Goal: Obtain resource: Obtain resource

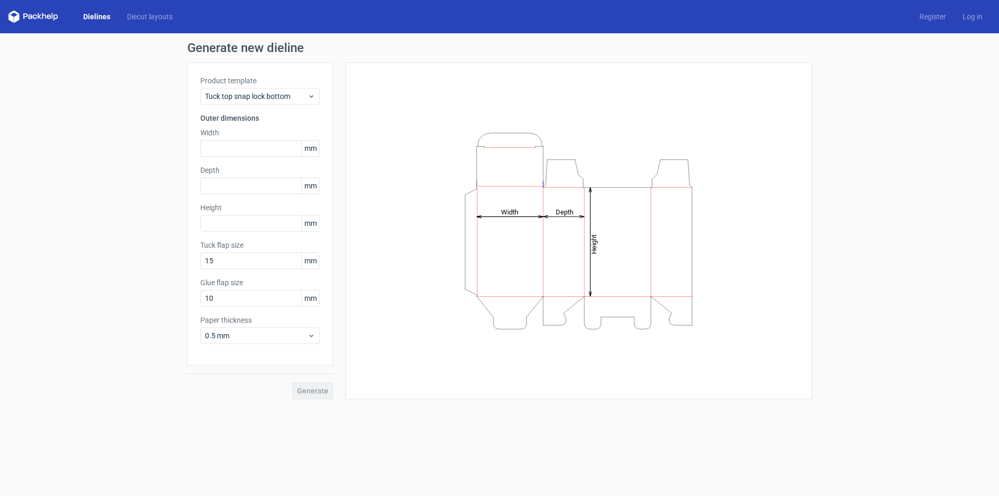
click at [320, 89] on div "Product template Tuck top snap lock bottom Outer dimensions Width mm Depth mm H…" at bounding box center [260, 213] width 146 height 303
click at [299, 98] on span "Tuck top snap lock bottom" at bounding box center [256, 96] width 102 height 10
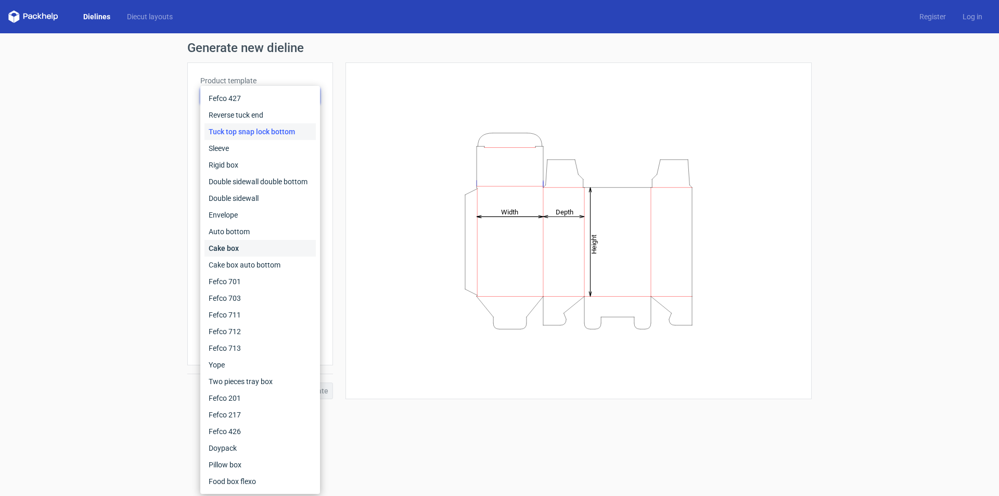
click at [230, 250] on div "Cake box" at bounding box center [259, 248] width 111 height 17
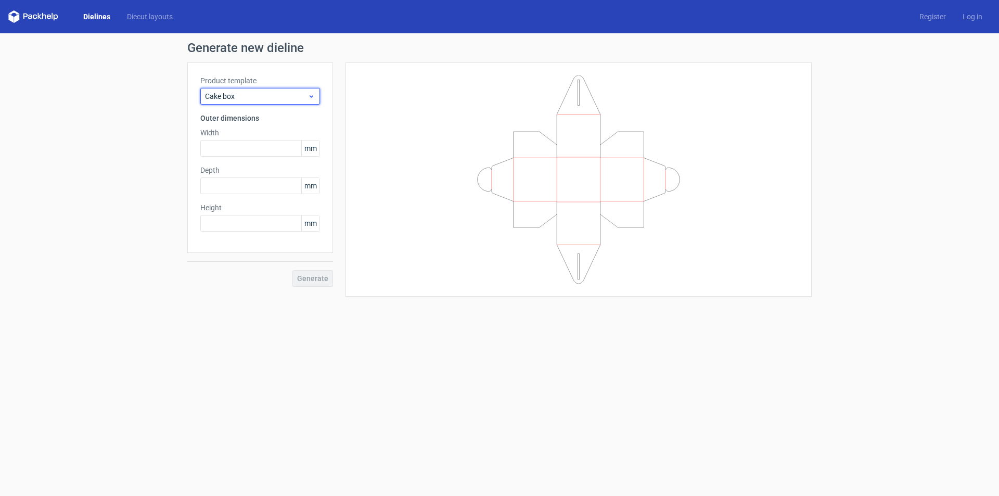
click at [279, 100] on span "Cake box" at bounding box center [256, 96] width 102 height 10
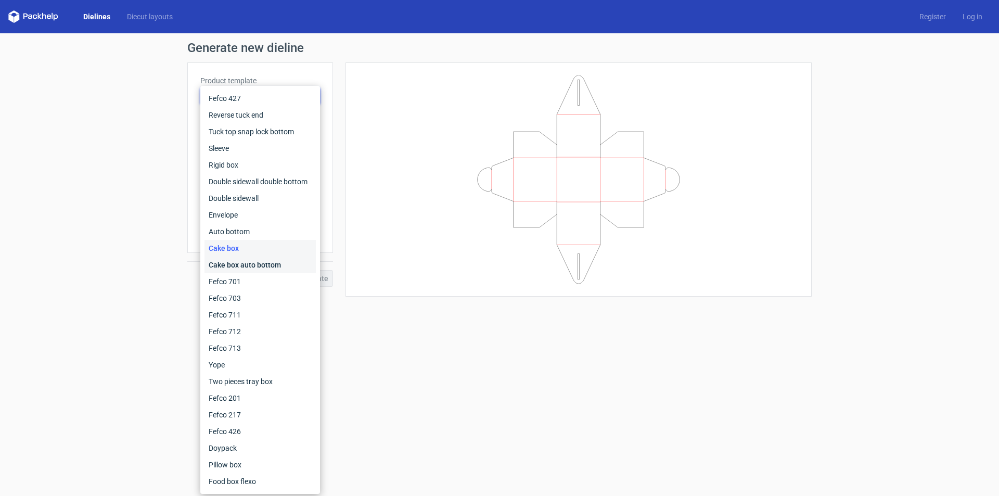
click at [241, 262] on div "Cake box auto bottom" at bounding box center [259, 264] width 111 height 17
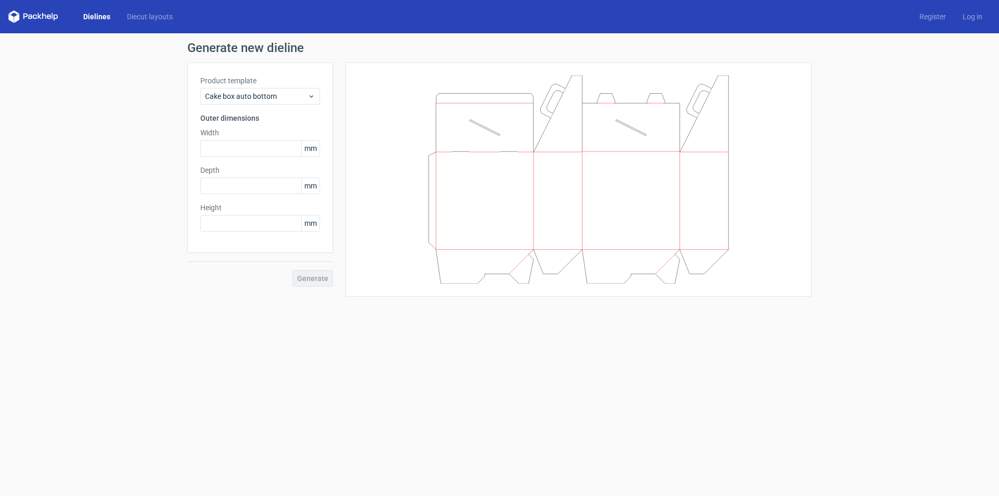
click at [276, 86] on div "Product template Cake box auto bottom" at bounding box center [260, 89] width 120 height 29
click at [284, 92] on span "Cake box auto bottom" at bounding box center [256, 96] width 102 height 10
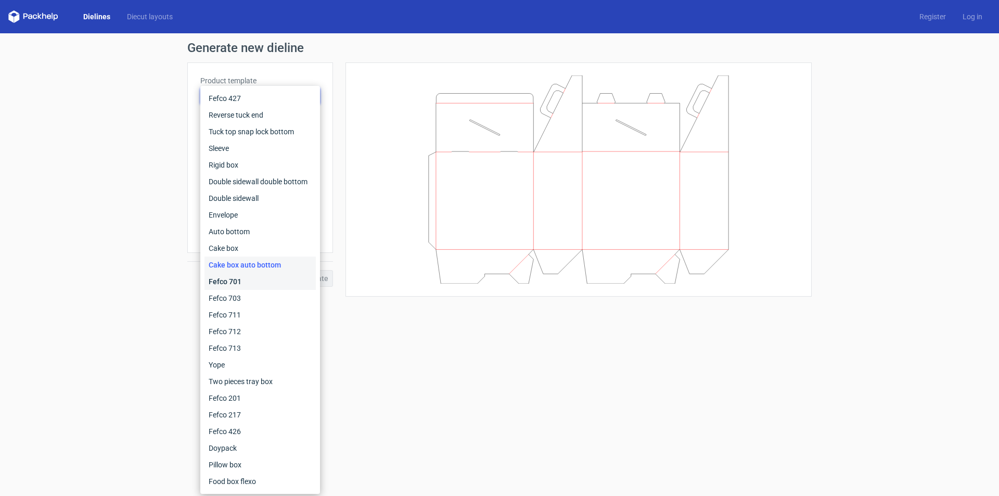
click at [230, 285] on div "Fefco 701" at bounding box center [259, 281] width 111 height 17
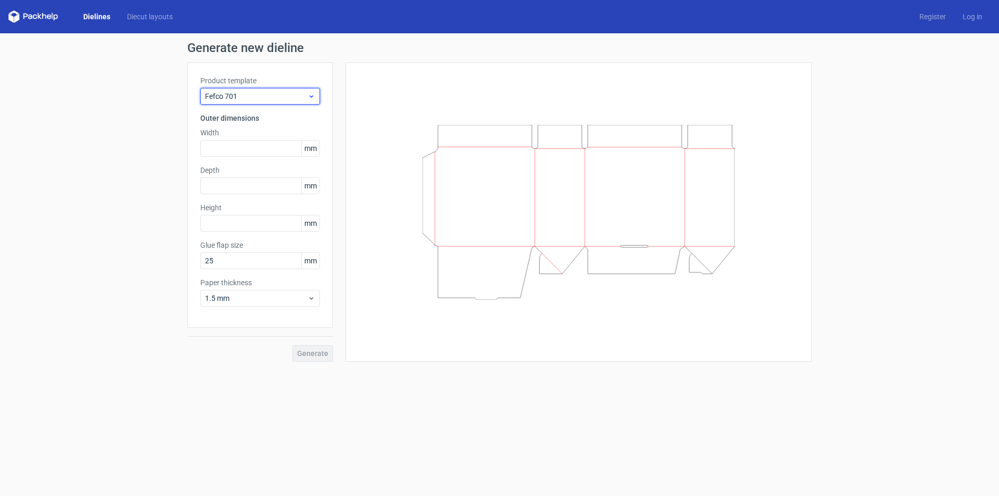
click at [272, 100] on span "Fefco 701" at bounding box center [256, 96] width 102 height 10
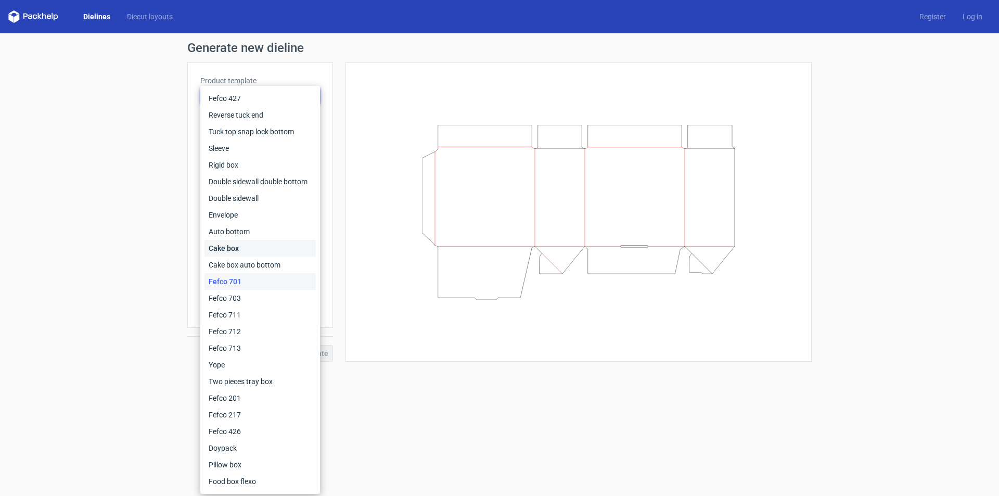
click at [226, 247] on div "Cake box" at bounding box center [259, 248] width 111 height 17
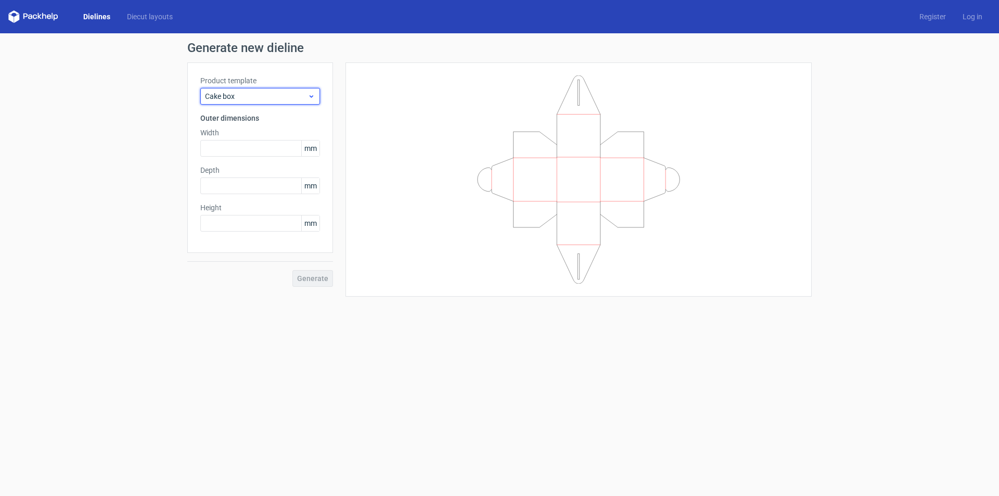
click at [279, 90] on div "Cake box" at bounding box center [260, 96] width 120 height 17
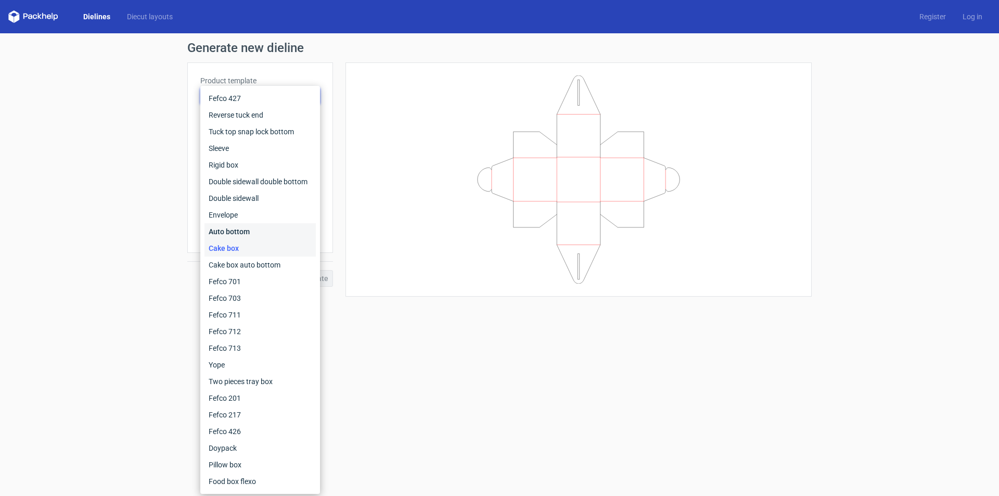
click at [223, 234] on div "Auto bottom" at bounding box center [259, 231] width 111 height 17
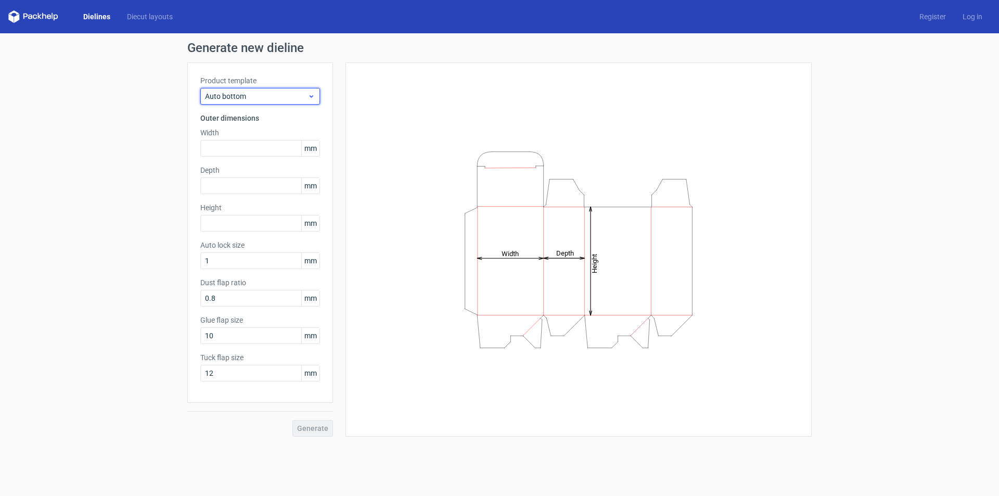
click at [274, 95] on span "Auto bottom" at bounding box center [256, 96] width 102 height 10
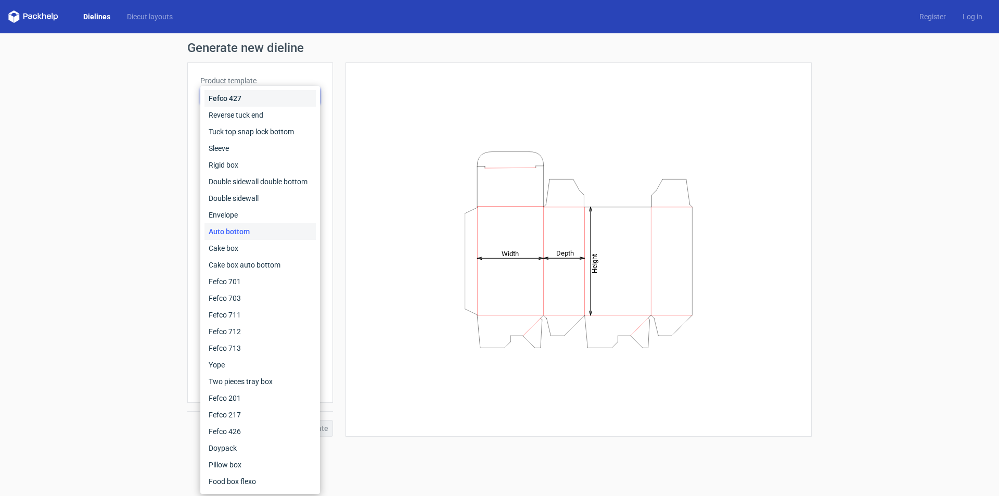
click at [229, 95] on div "Fefco 427" at bounding box center [259, 98] width 111 height 17
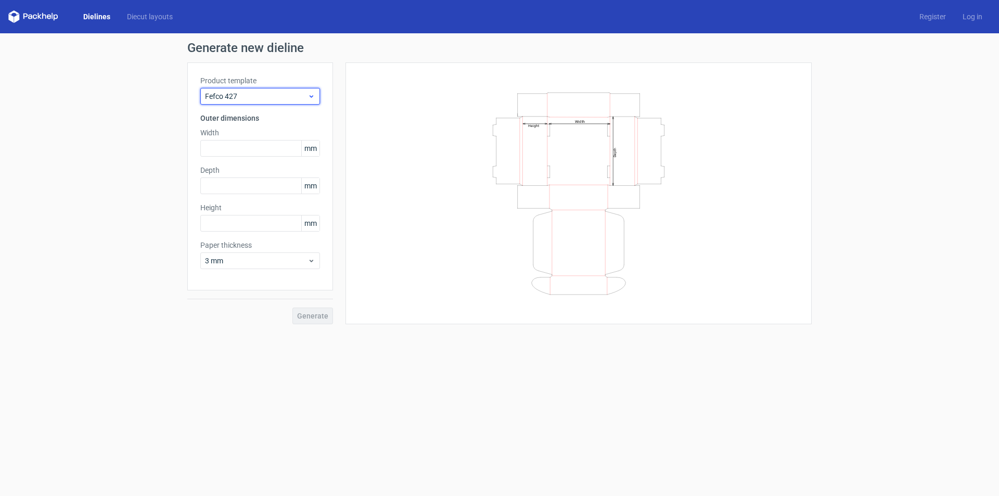
click at [292, 96] on span "Fefco 427" at bounding box center [256, 96] width 102 height 10
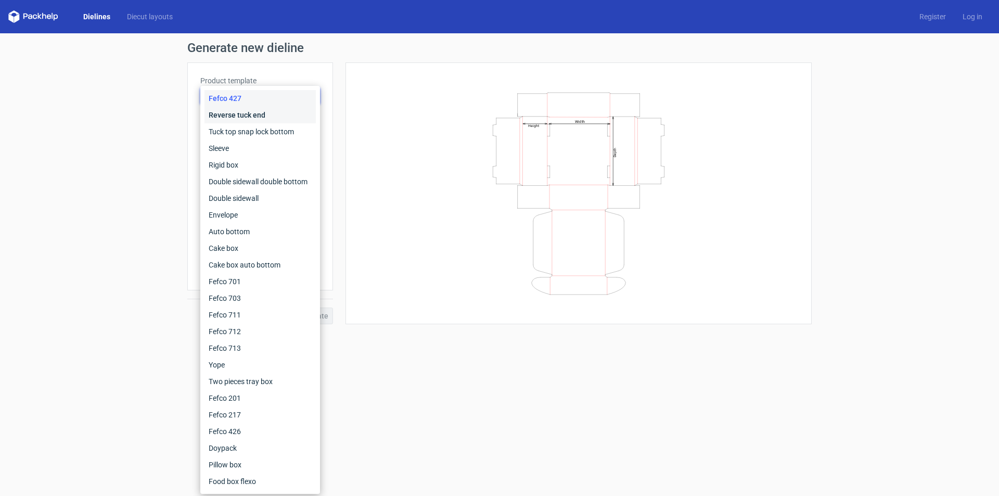
click at [254, 115] on div "Reverse tuck end" at bounding box center [259, 115] width 111 height 17
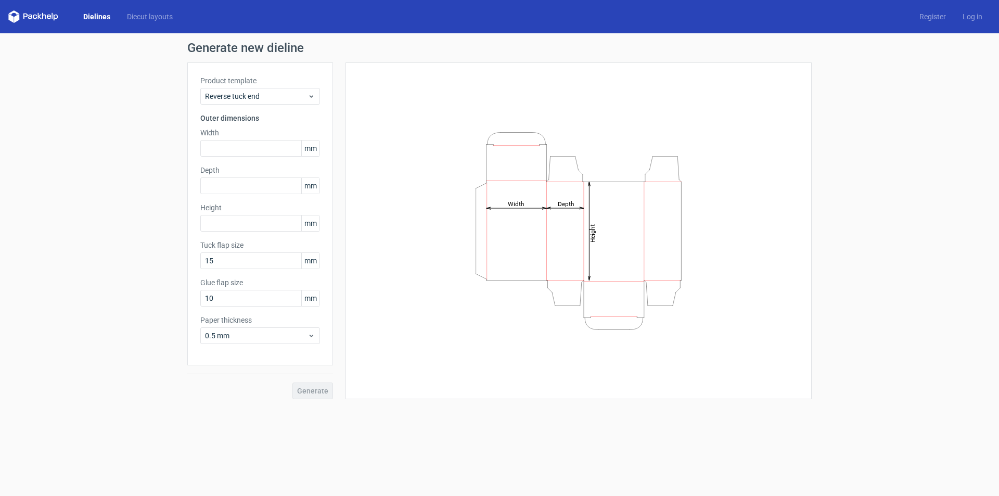
click at [288, 105] on div "Product template Reverse tuck end Outer dimensions Width mm Depth mm Height [PE…" at bounding box center [260, 213] width 146 height 303
click at [291, 95] on span "Reverse tuck end" at bounding box center [256, 96] width 102 height 10
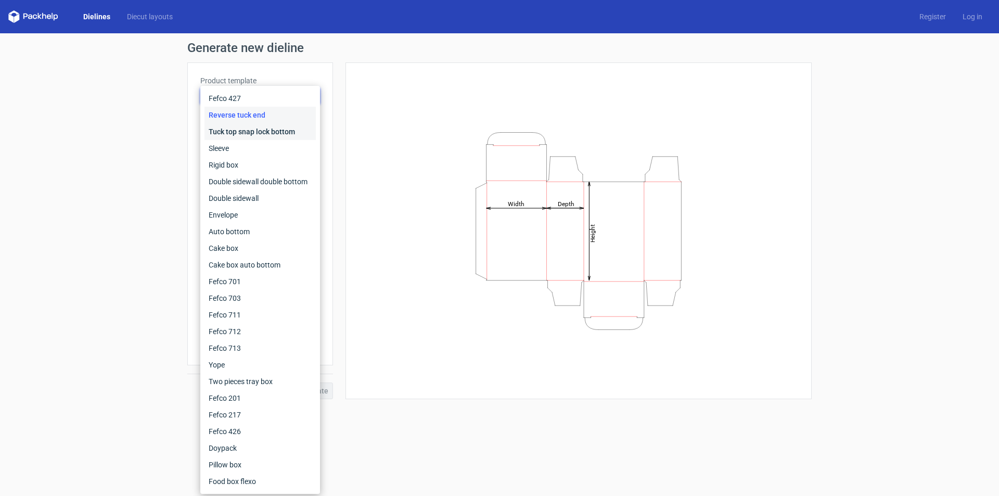
click at [243, 131] on div "Tuck top snap lock bottom" at bounding box center [259, 131] width 111 height 17
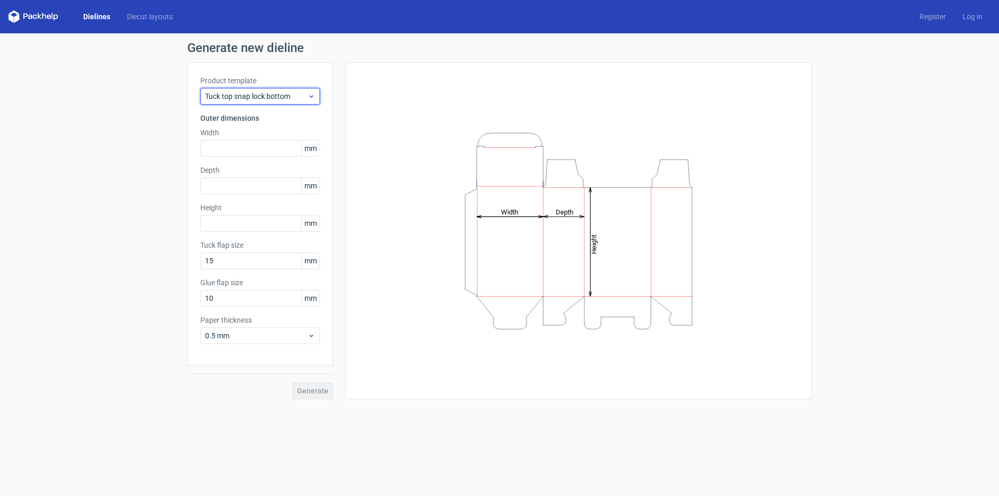
click at [299, 99] on span "Tuck top snap lock bottom" at bounding box center [256, 96] width 102 height 10
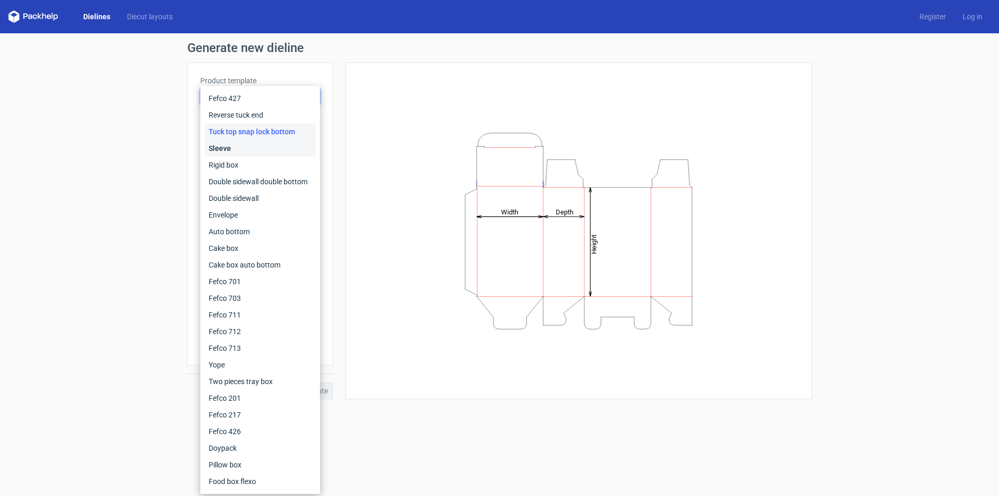
click at [216, 149] on div "Sleeve" at bounding box center [259, 148] width 111 height 17
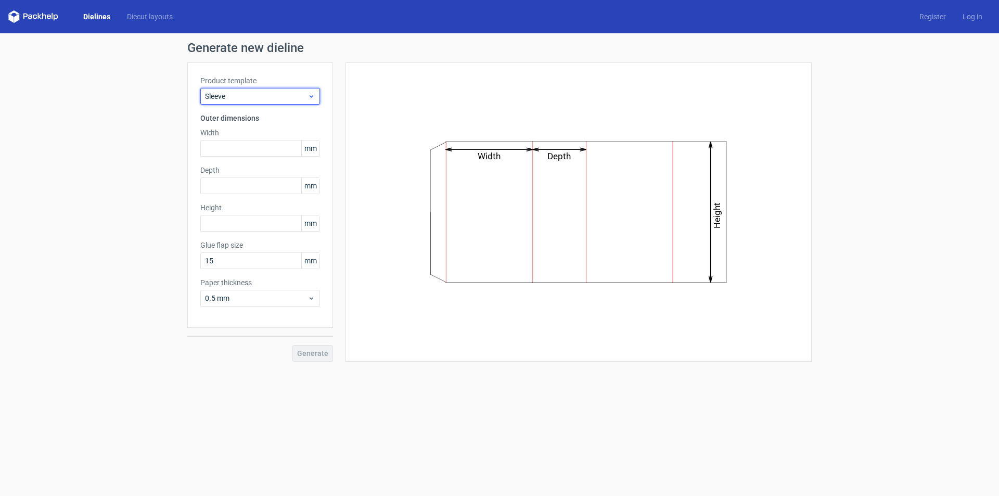
click at [288, 100] on span "Sleeve" at bounding box center [256, 96] width 102 height 10
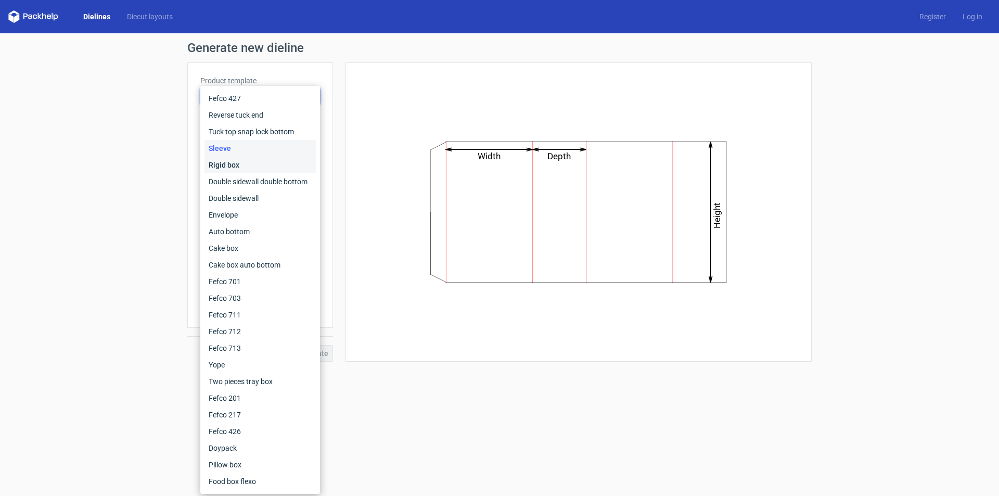
click at [229, 165] on div "Rigid box" at bounding box center [259, 165] width 111 height 17
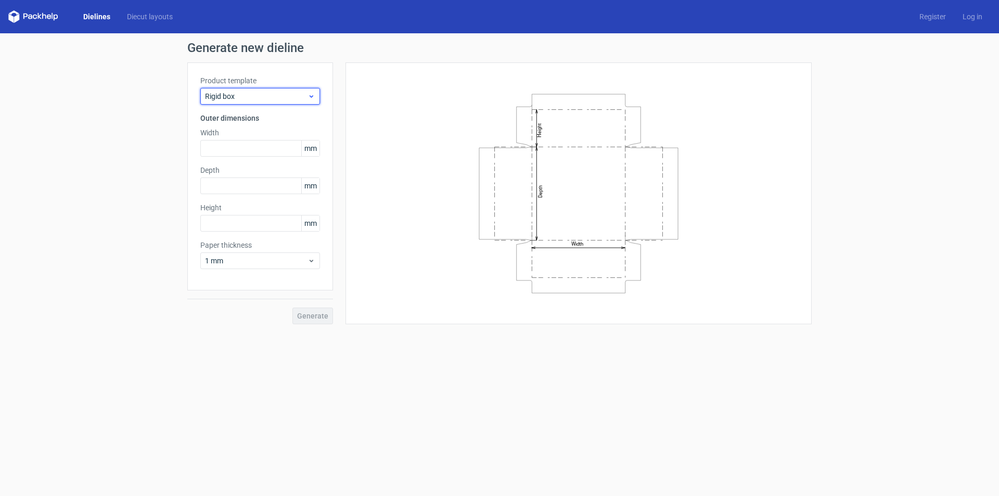
click at [259, 95] on span "Rigid box" at bounding box center [256, 96] width 102 height 10
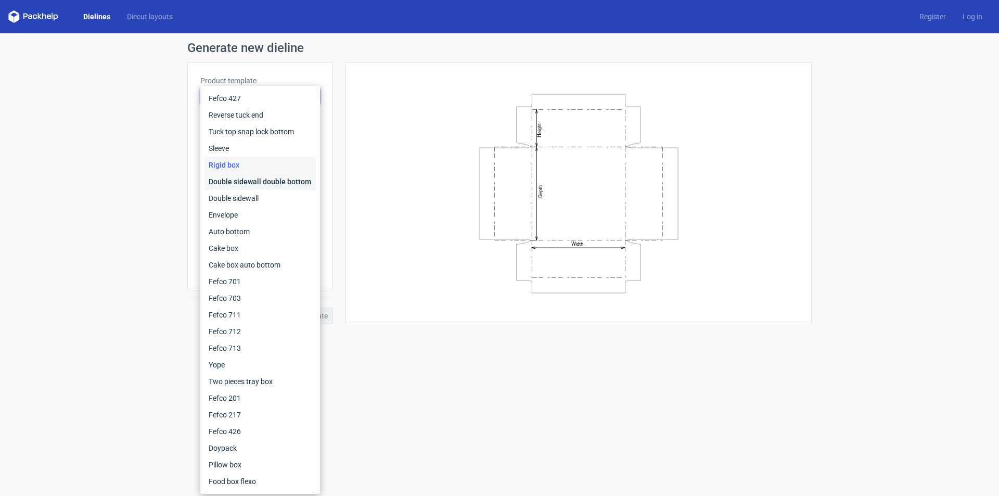
click at [251, 182] on div "Double sidewall double bottom" at bounding box center [259, 181] width 111 height 17
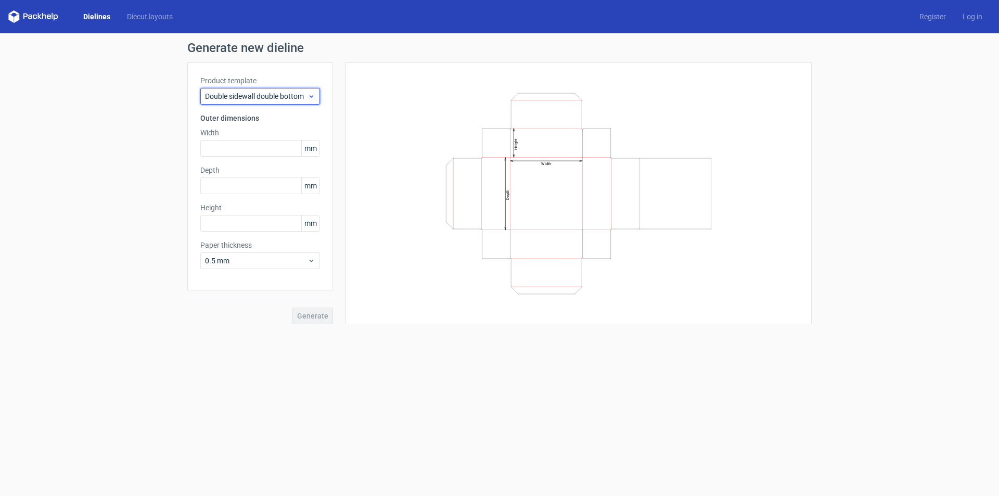
click at [268, 93] on span "Double sidewall double bottom" at bounding box center [256, 96] width 102 height 10
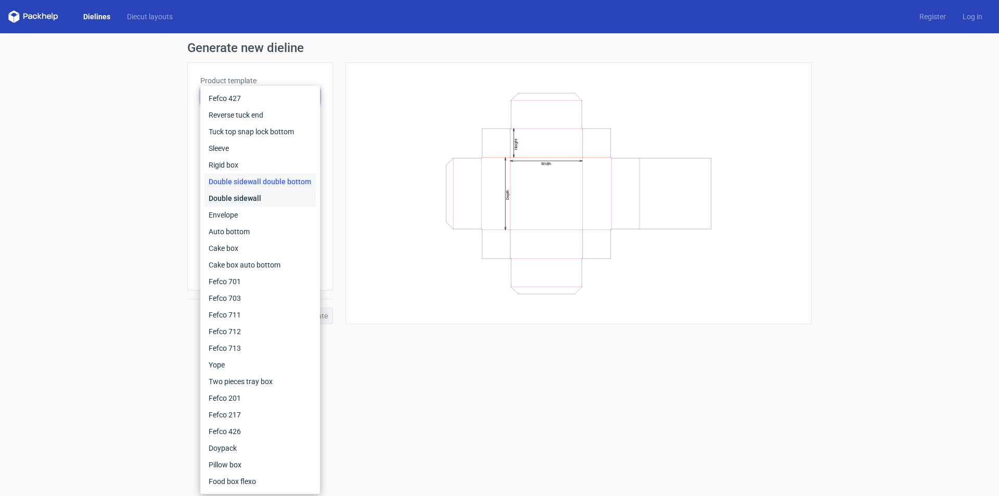
click at [240, 199] on div "Double sidewall" at bounding box center [259, 198] width 111 height 17
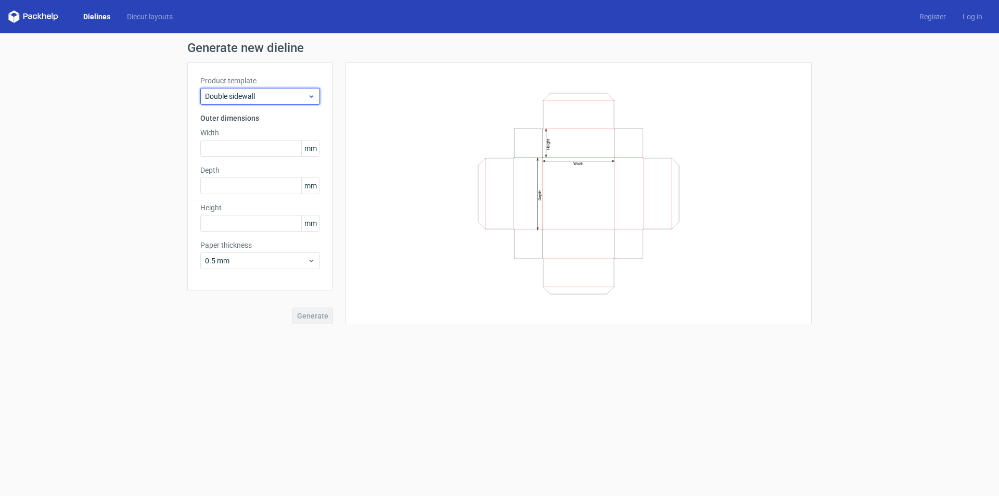
click at [273, 94] on span "Double sidewall" at bounding box center [256, 96] width 102 height 10
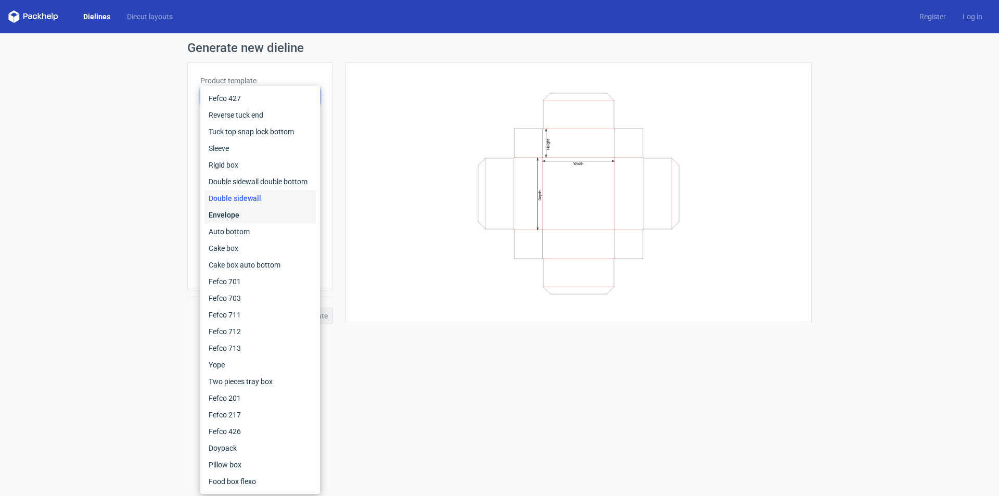
click at [231, 216] on div "Envelope" at bounding box center [259, 214] width 111 height 17
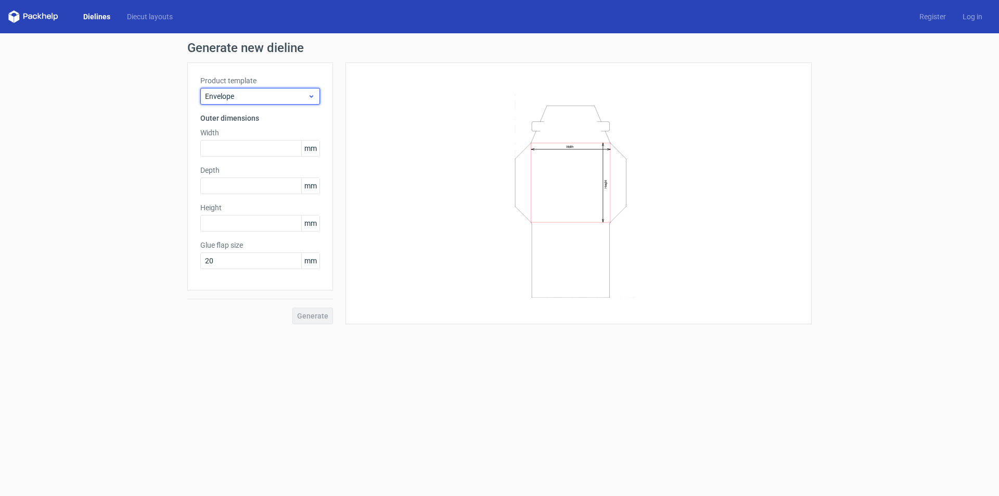
click at [284, 98] on span "Envelope" at bounding box center [256, 96] width 102 height 10
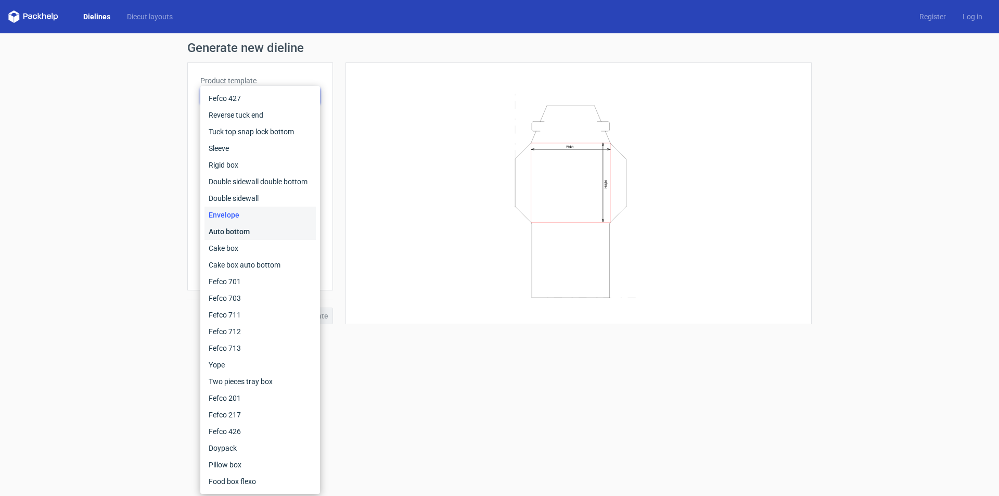
click at [225, 228] on div "Auto bottom" at bounding box center [259, 231] width 111 height 17
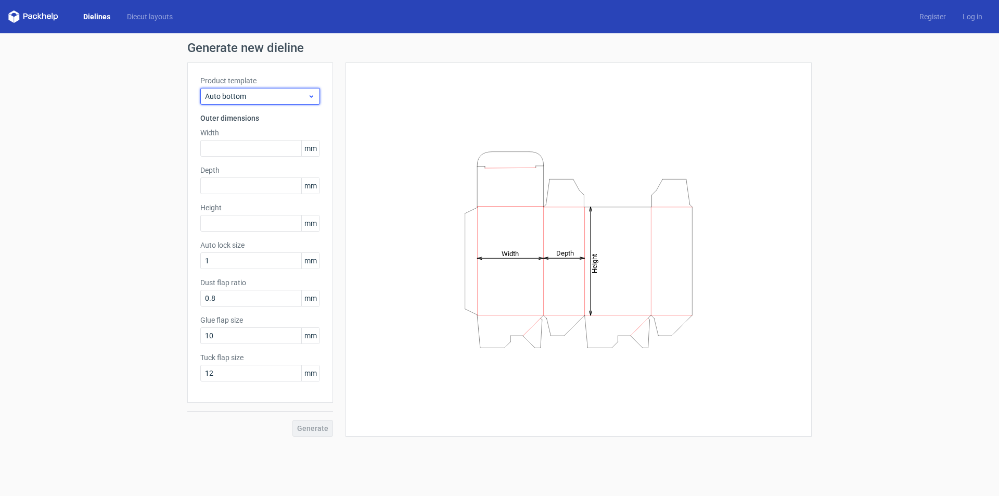
click at [287, 98] on span "Auto bottom" at bounding box center [256, 96] width 102 height 10
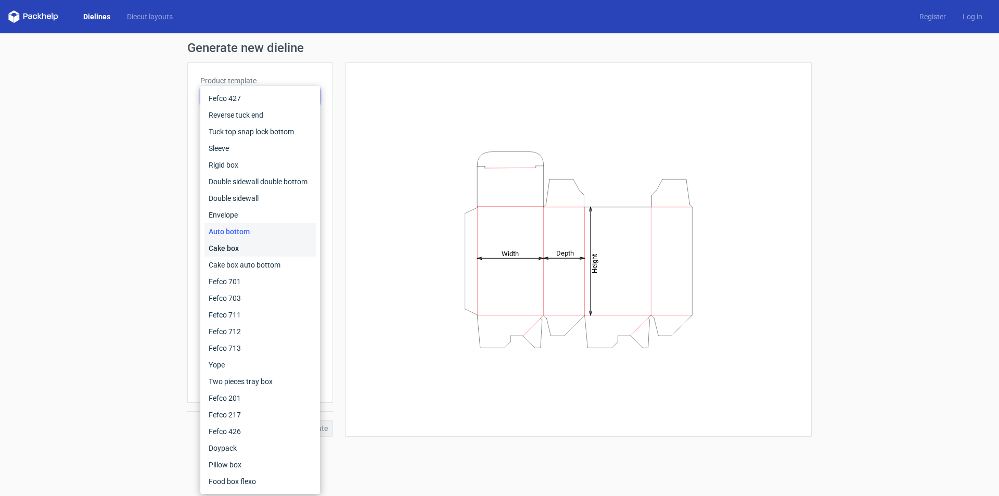
click at [229, 250] on div "Cake box" at bounding box center [259, 248] width 111 height 17
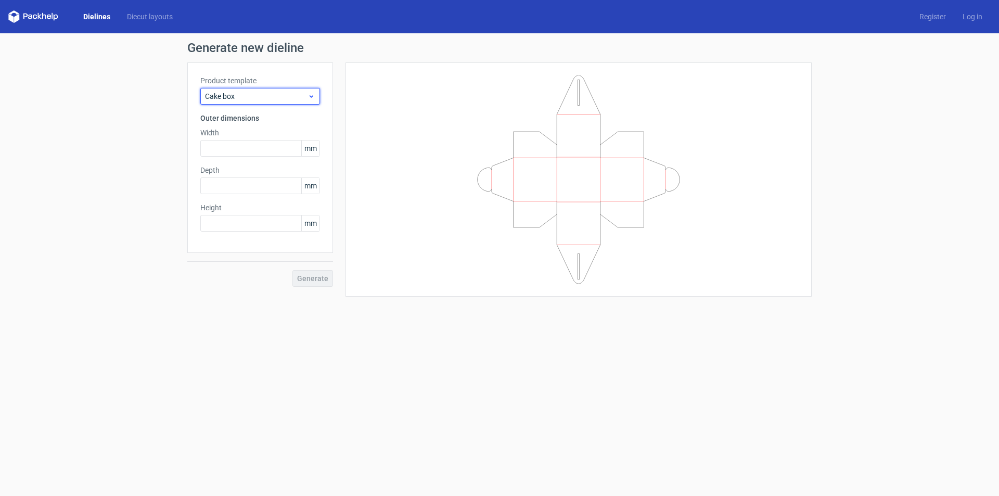
click at [286, 102] on div "Cake box" at bounding box center [260, 96] width 120 height 17
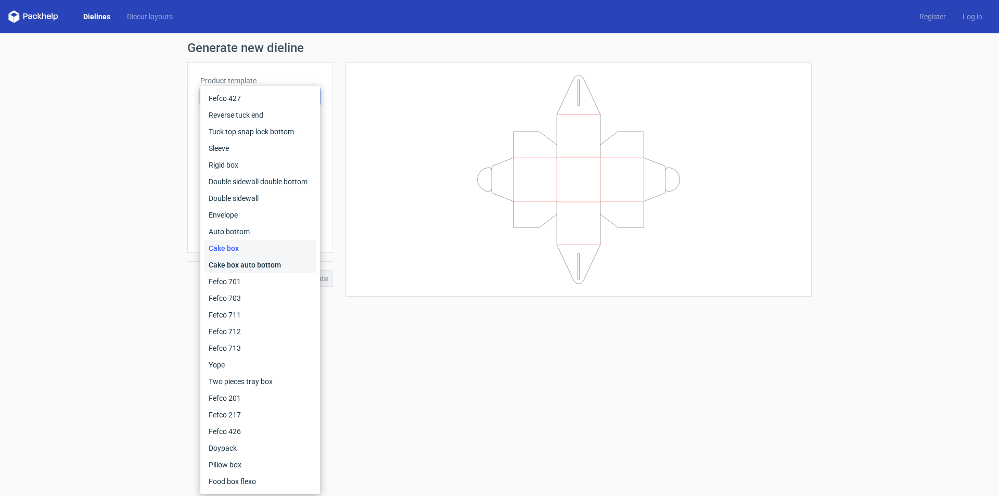
click at [274, 266] on div "Cake box auto bottom" at bounding box center [259, 264] width 111 height 17
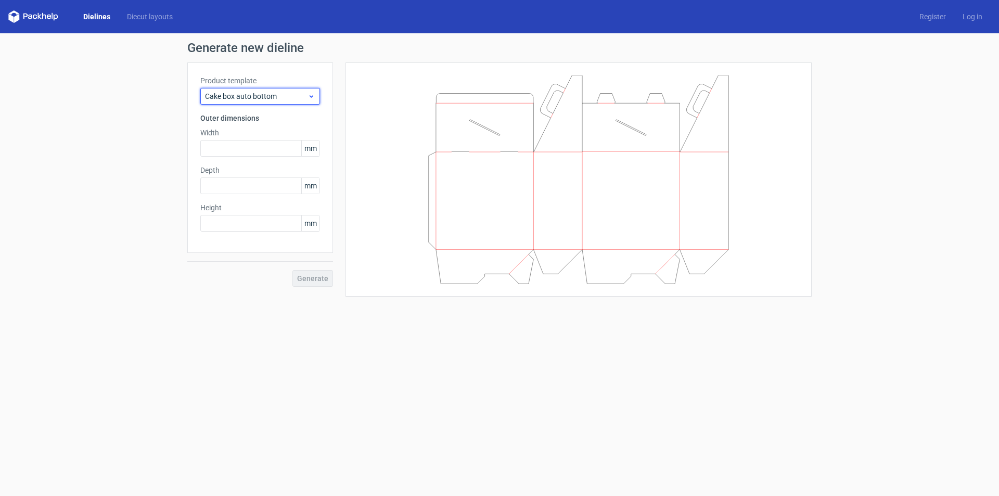
click at [296, 88] on div "Cake box auto bottom" at bounding box center [260, 96] width 120 height 17
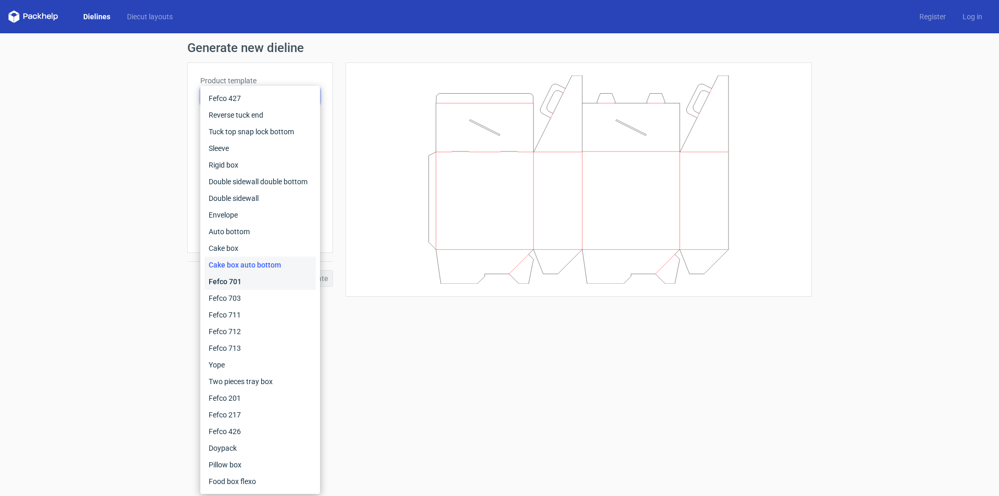
click at [234, 284] on div "Fefco 701" at bounding box center [259, 281] width 111 height 17
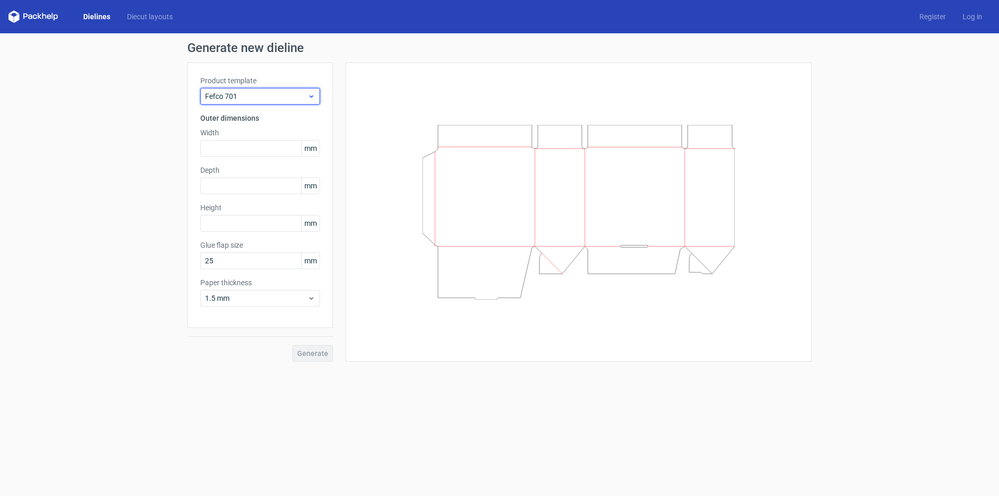
click at [276, 99] on span "Fefco 701" at bounding box center [256, 96] width 102 height 10
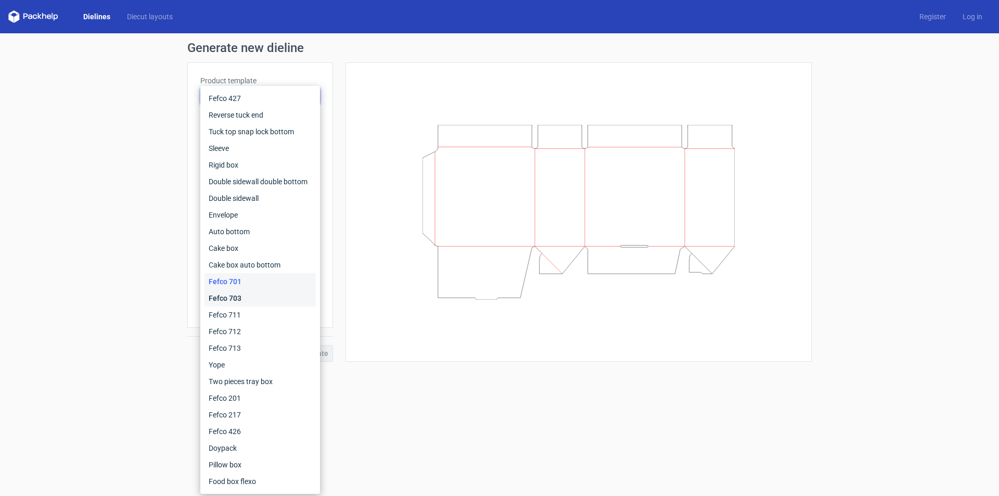
click at [231, 294] on div "Fefco 703" at bounding box center [259, 298] width 111 height 17
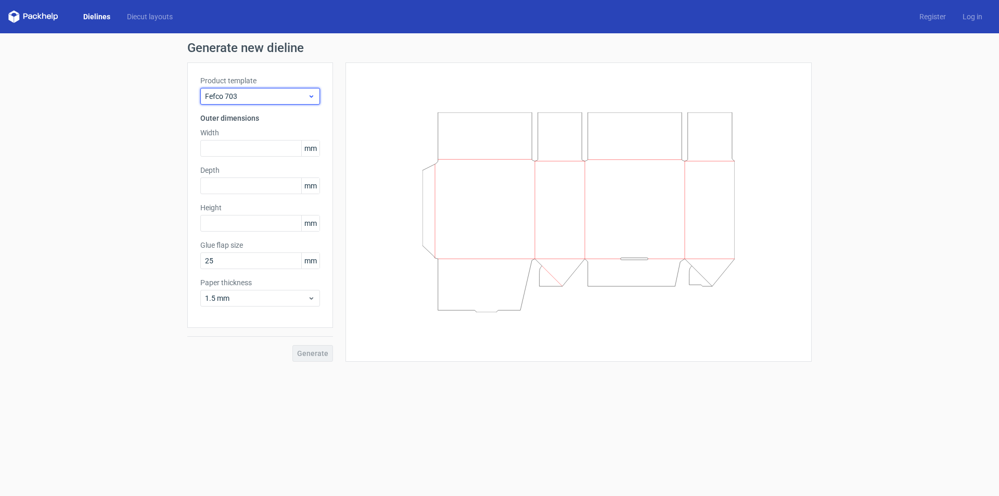
click at [283, 99] on span "Fefco 703" at bounding box center [256, 96] width 102 height 10
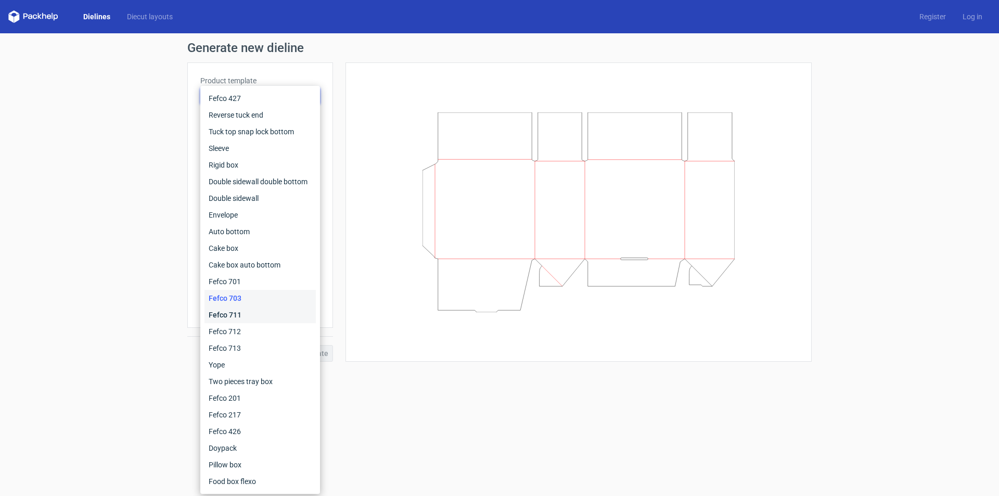
click at [230, 314] on div "Fefco 711" at bounding box center [259, 314] width 111 height 17
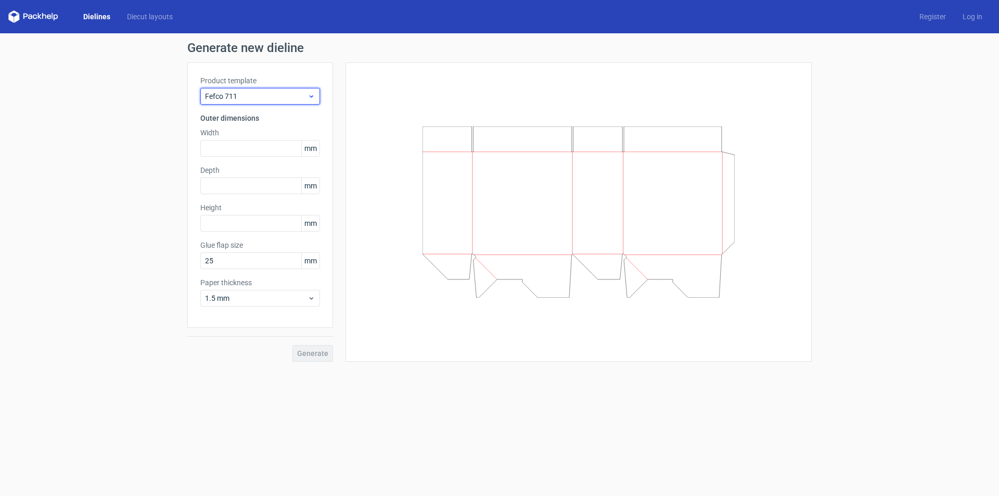
click at [277, 98] on span "Fefco 711" at bounding box center [256, 96] width 102 height 10
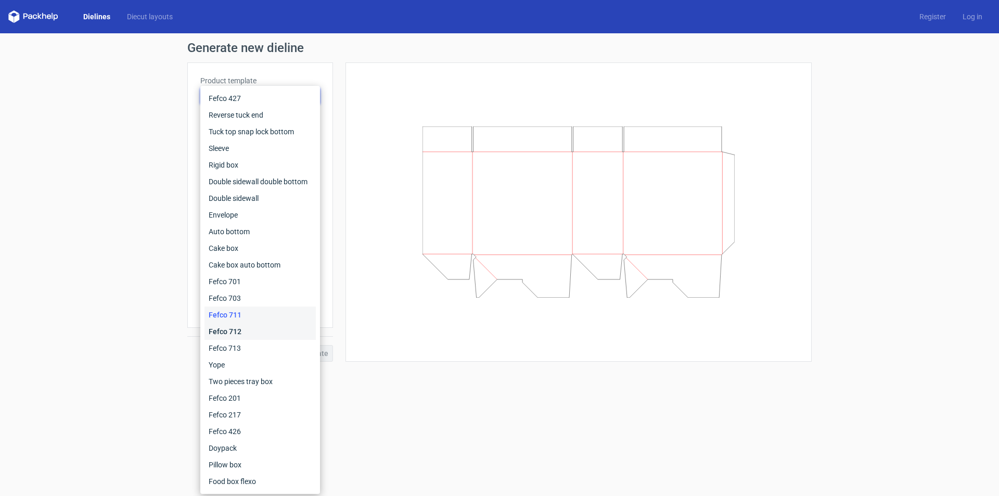
click at [237, 335] on div "Fefco 712" at bounding box center [259, 331] width 111 height 17
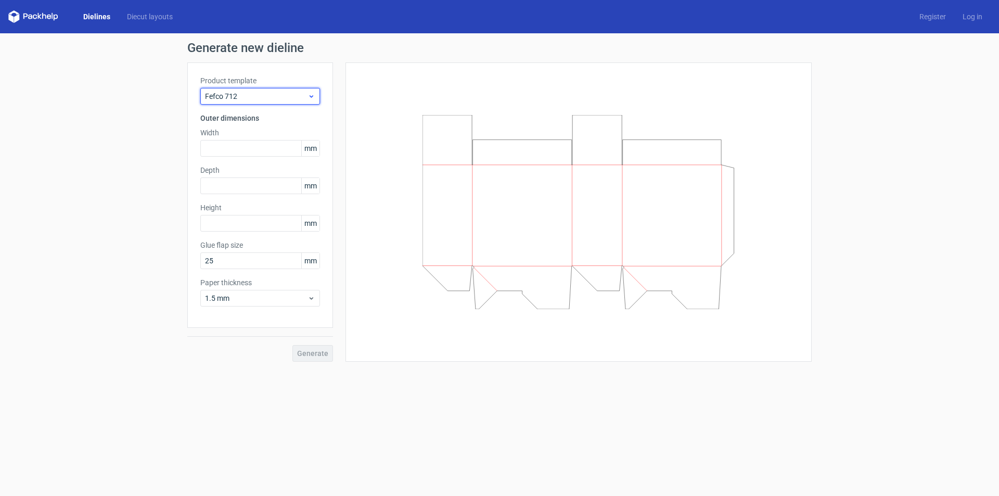
click at [273, 99] on span "Fefco 712" at bounding box center [256, 96] width 102 height 10
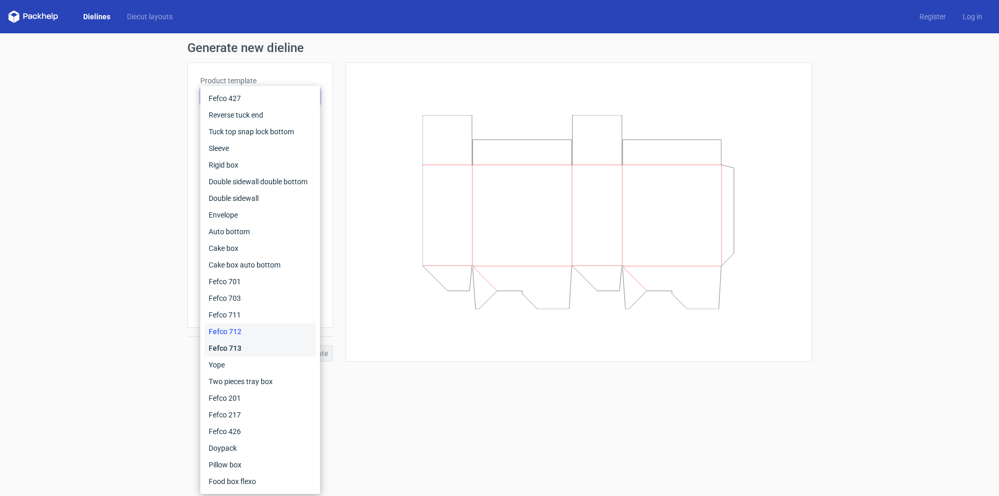
click at [229, 346] on div "Fefco 713" at bounding box center [259, 348] width 111 height 17
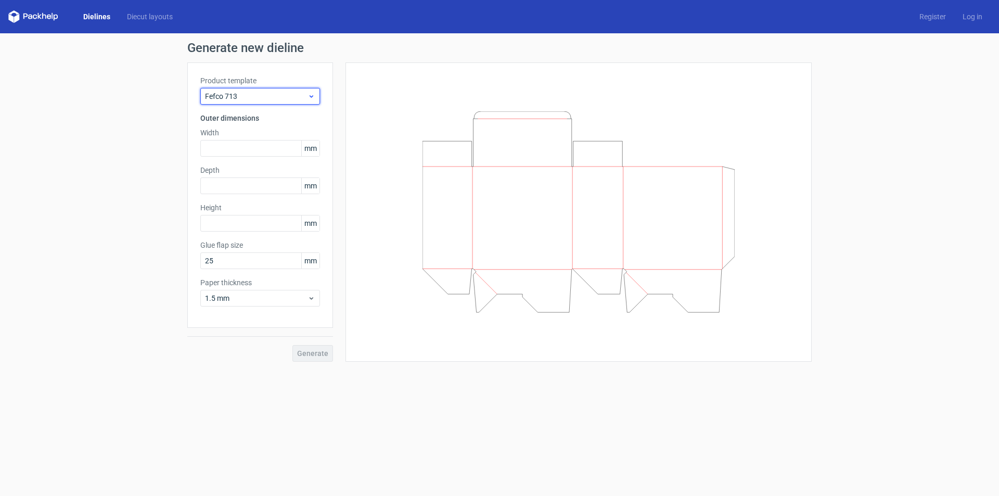
click at [263, 94] on span "Fefco 713" at bounding box center [256, 96] width 102 height 10
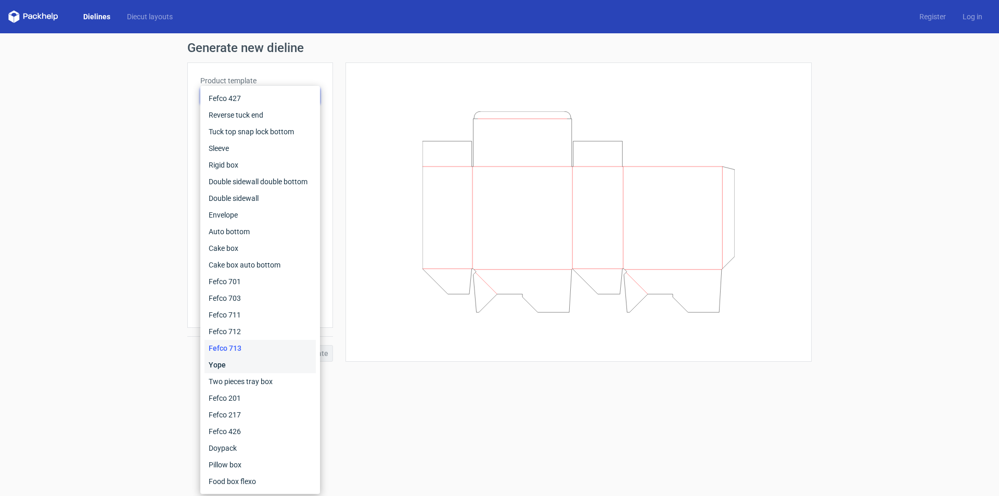
click at [221, 361] on div "Yope" at bounding box center [259, 364] width 111 height 17
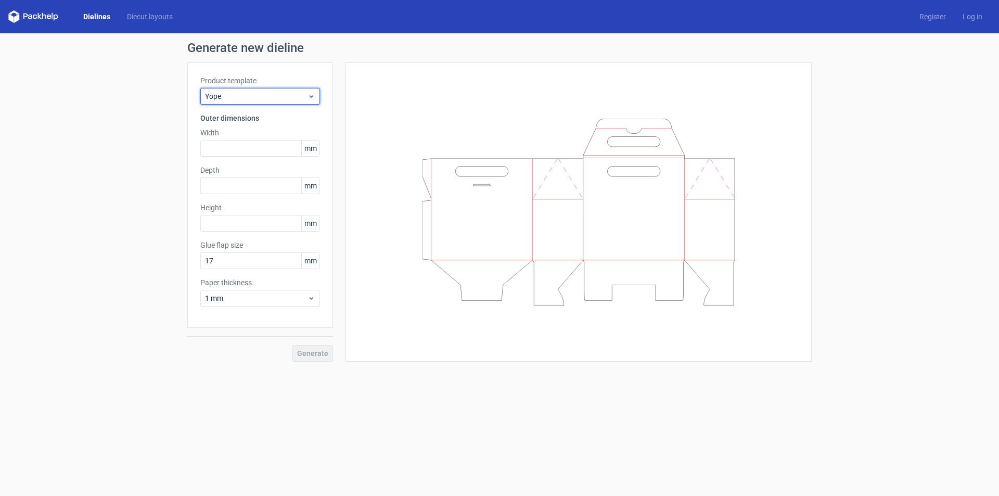
click at [294, 92] on span "Yope" at bounding box center [256, 96] width 102 height 10
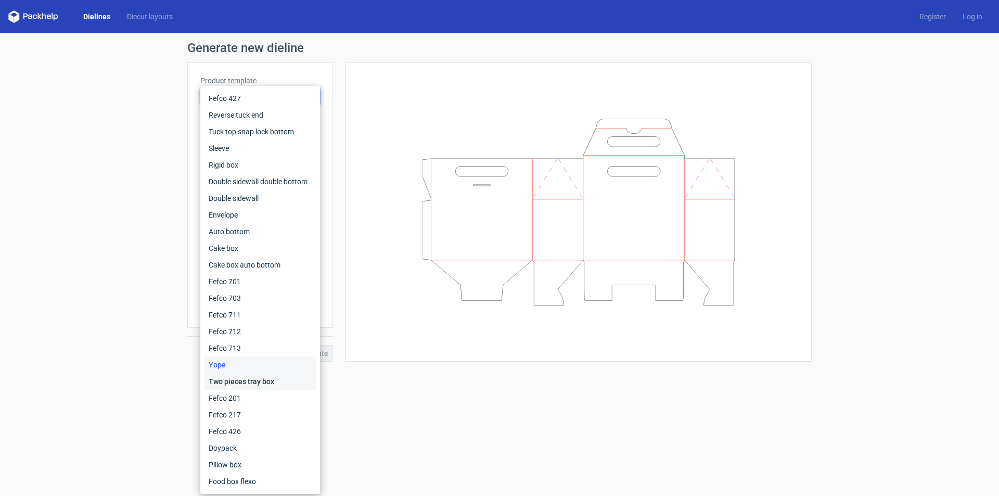
click at [242, 380] on div "Two pieces tray box" at bounding box center [259, 381] width 111 height 17
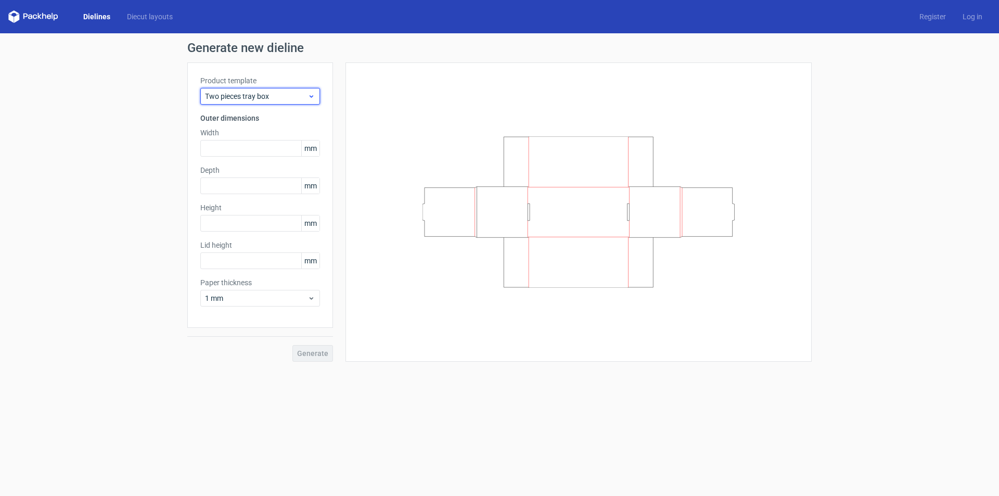
click at [293, 98] on span "Two pieces tray box" at bounding box center [256, 96] width 102 height 10
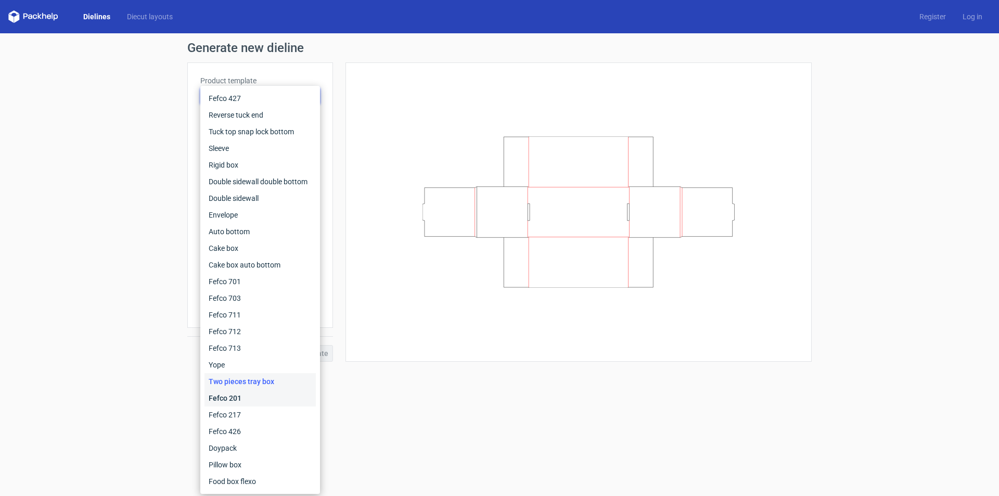
click at [235, 403] on div "Fefco 201" at bounding box center [259, 398] width 111 height 17
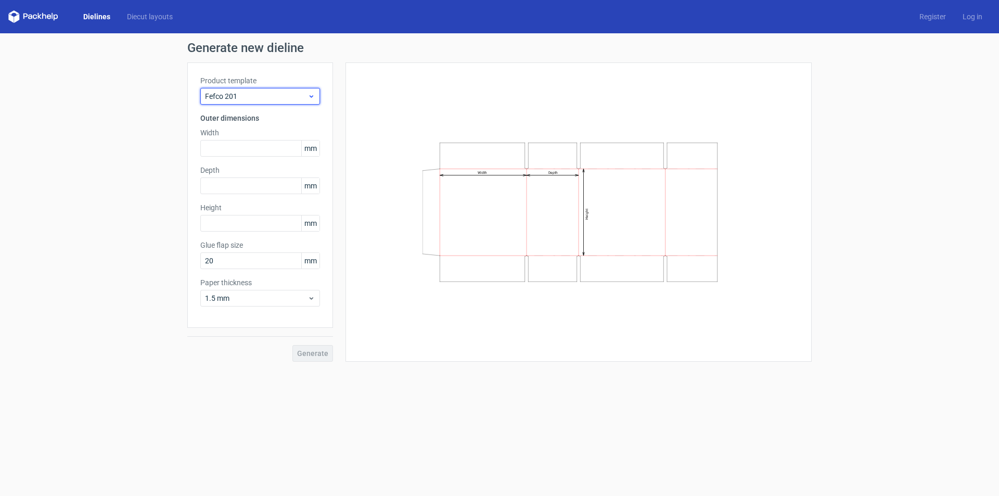
click at [277, 96] on span "Fefco 201" at bounding box center [256, 96] width 102 height 10
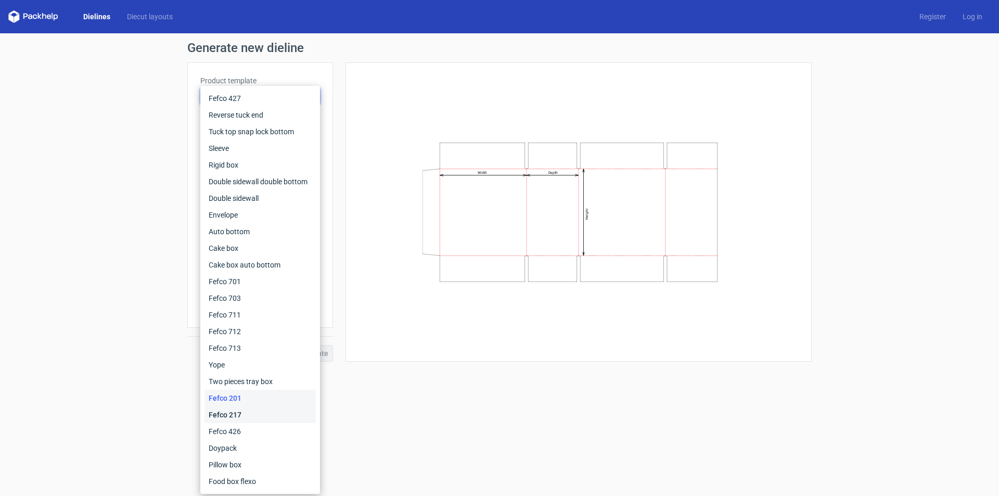
click at [231, 419] on div "Fefco 217" at bounding box center [259, 414] width 111 height 17
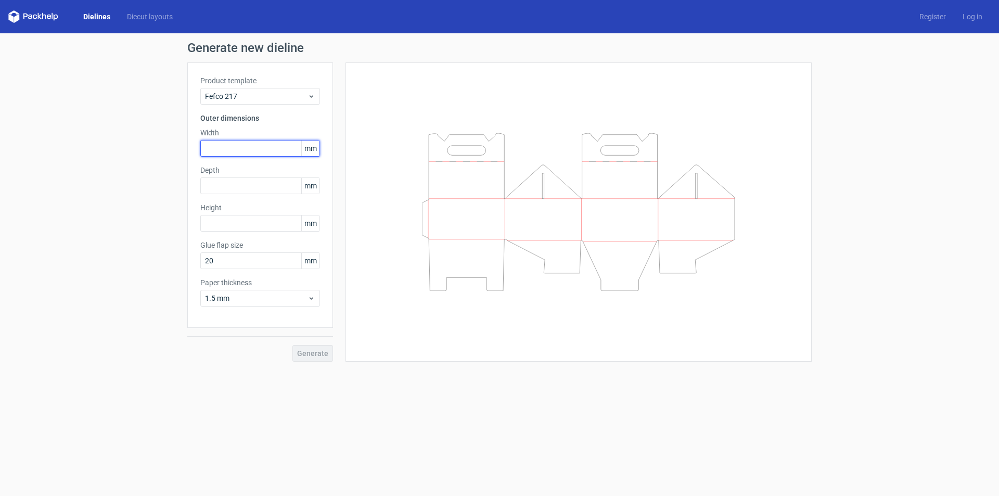
click at [229, 147] on input "text" at bounding box center [260, 148] width 120 height 17
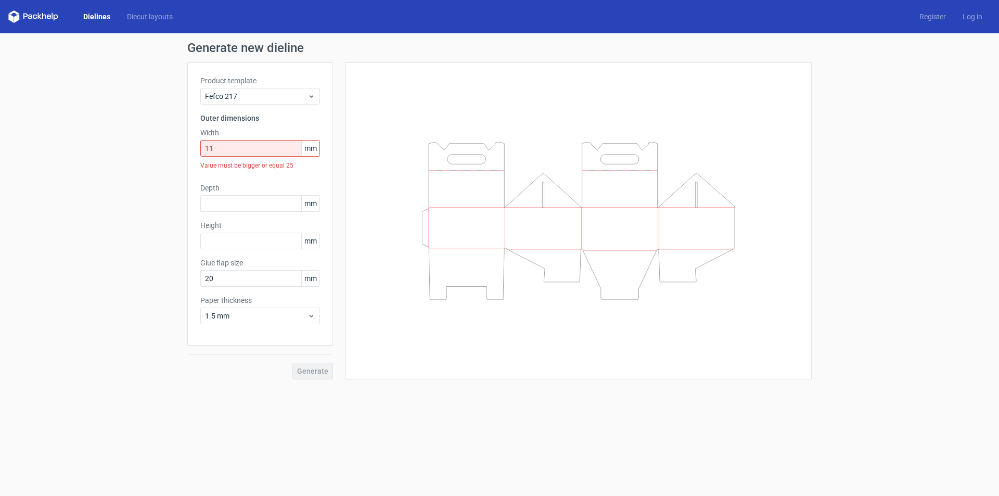
click at [312, 150] on span "mm" at bounding box center [310, 148] width 18 height 16
click at [309, 146] on span "mm" at bounding box center [310, 148] width 18 height 16
click at [247, 151] on input "11" at bounding box center [260, 148] width 120 height 17
drag, startPoint x: 246, startPoint y: 151, endPoint x: 137, endPoint y: 143, distance: 109.0
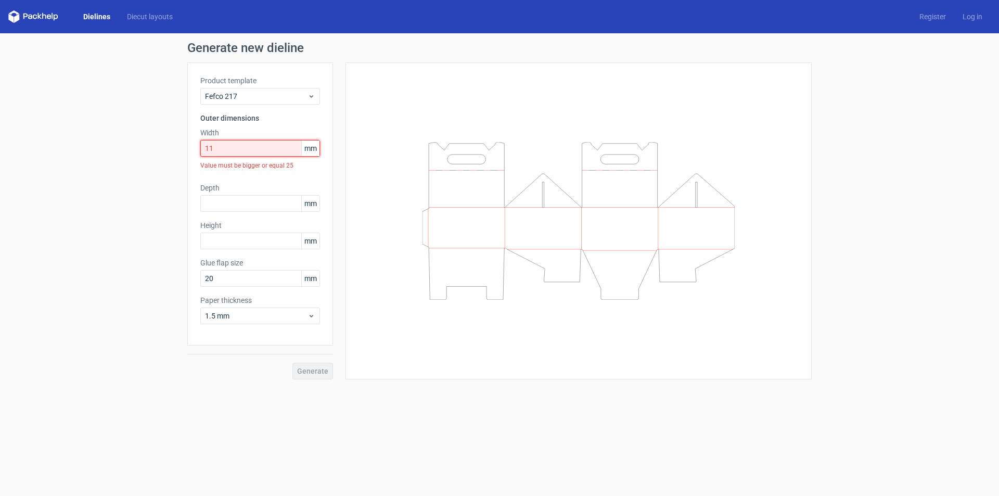
click at [137, 143] on div "Generate new dieline Product template Fefco 217 Outer dimensions Width 11 mm Va…" at bounding box center [499, 210] width 999 height 354
click at [234, 153] on input "11" at bounding box center [260, 148] width 120 height 17
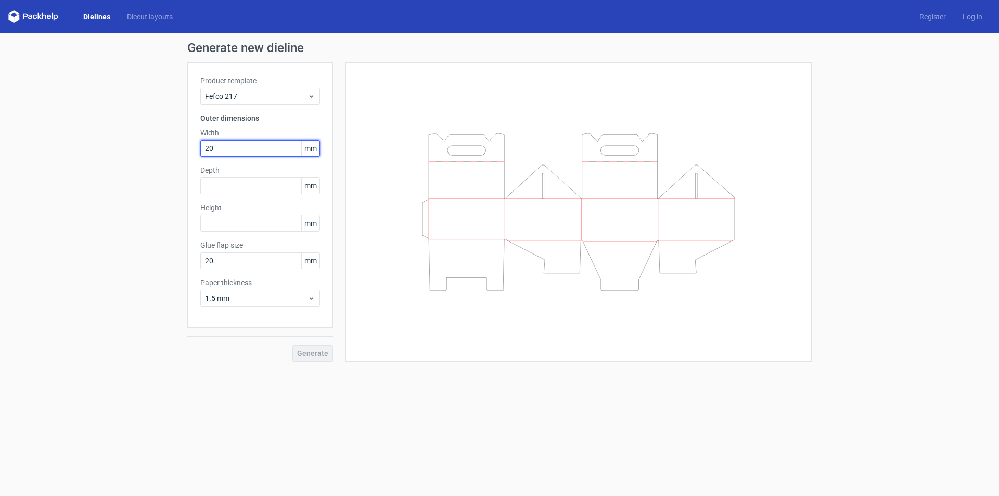
type input "2"
type input "280"
type input "203"
click at [230, 181] on input "text" at bounding box center [260, 185] width 120 height 17
type input "230"
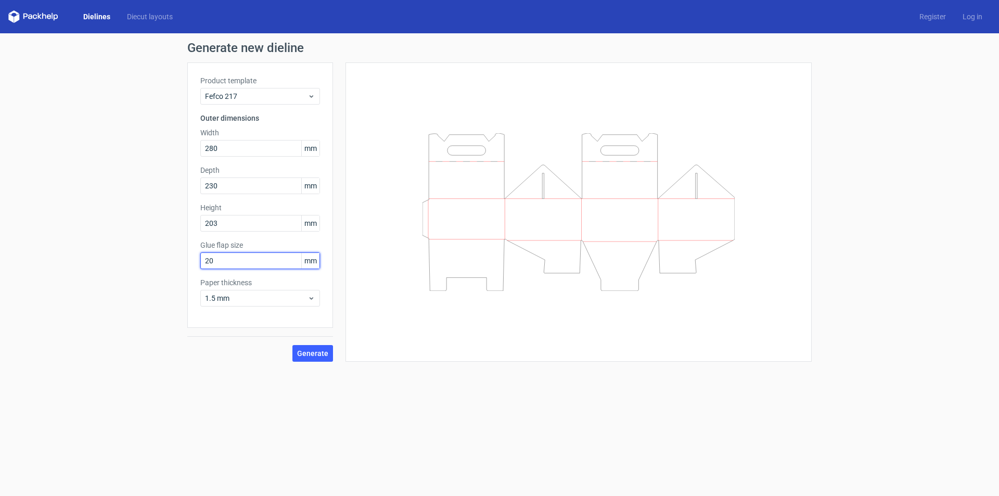
click at [218, 263] on input "20" at bounding box center [260, 260] width 120 height 17
click at [237, 265] on input "20" at bounding box center [260, 260] width 120 height 17
click at [284, 296] on span "1.5 mm" at bounding box center [256, 298] width 102 height 10
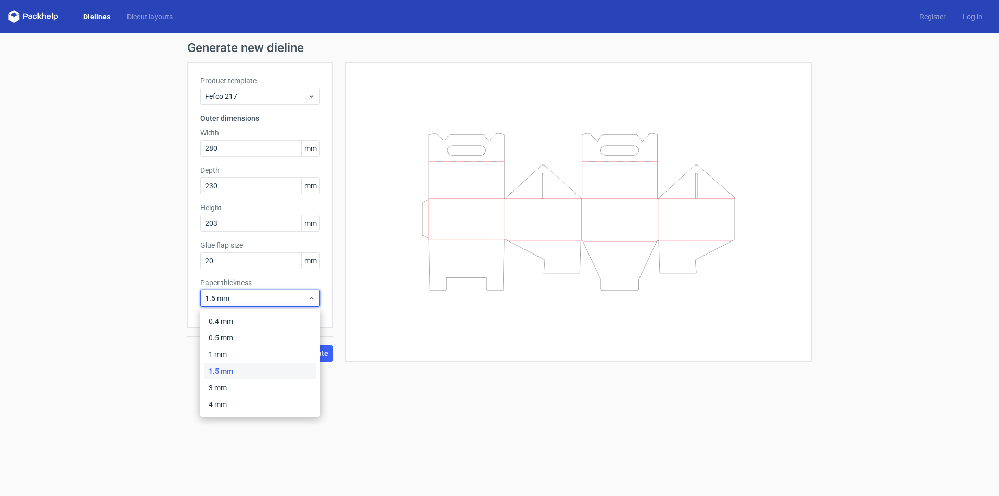
click at [219, 368] on div "1.5 mm" at bounding box center [259, 371] width 111 height 17
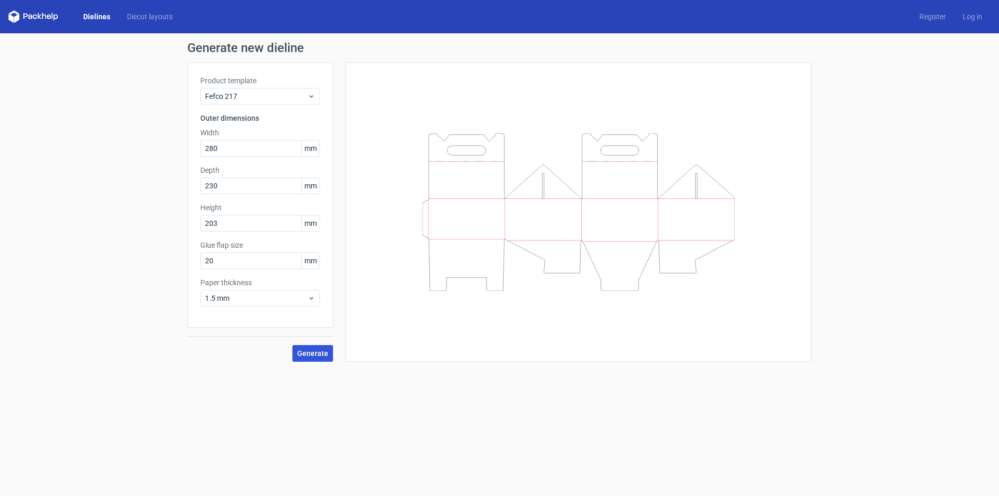
click at [314, 354] on span "Generate" at bounding box center [312, 353] width 31 height 7
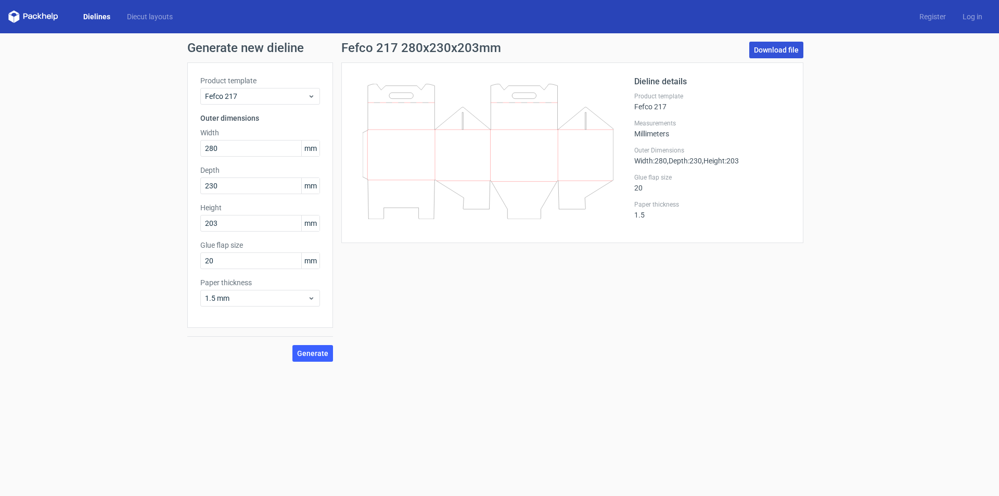
click at [778, 47] on link "Download file" at bounding box center [776, 50] width 54 height 17
click at [779, 49] on link "Download file" at bounding box center [776, 50] width 54 height 17
drag, startPoint x: 224, startPoint y: 146, endPoint x: 119, endPoint y: 152, distance: 104.8
click at [119, 152] on div "Generate new dieline Product template Fefco 217 Outer dimensions Width 280 mm D…" at bounding box center [499, 201] width 999 height 337
type input "230"
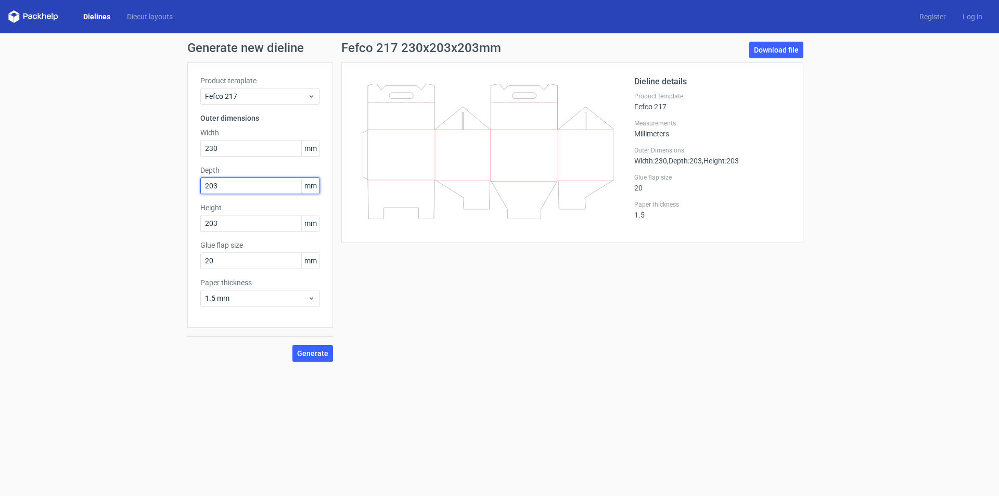
type input "203"
click at [228, 263] on input "20" at bounding box center [260, 260] width 120 height 17
drag, startPoint x: 232, startPoint y: 263, endPoint x: 125, endPoint y: 264, distance: 106.6
click at [124, 264] on div "Generate new dieline Product template Fefco 217 Outer dimensions Width 230 mm D…" at bounding box center [499, 201] width 999 height 337
click at [257, 299] on span "1.5 mm" at bounding box center [256, 298] width 102 height 10
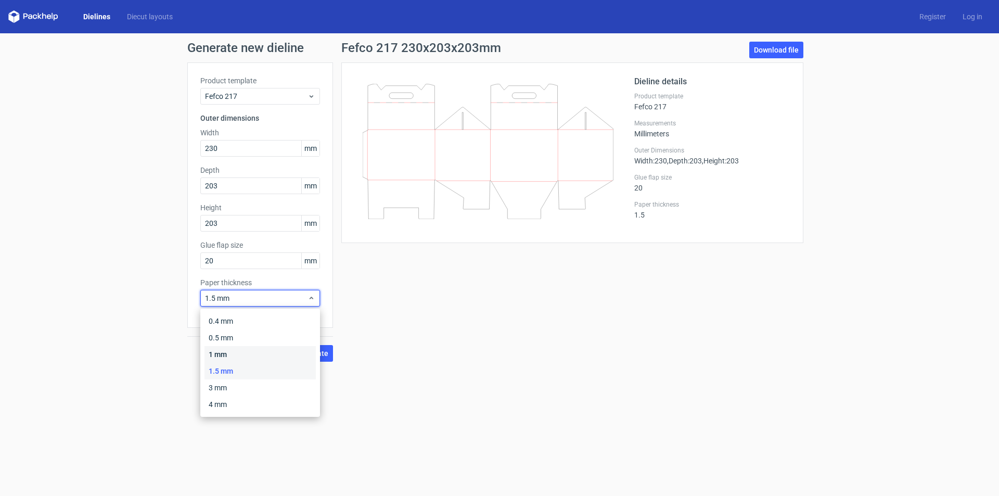
click at [226, 352] on div "1 mm" at bounding box center [259, 354] width 111 height 17
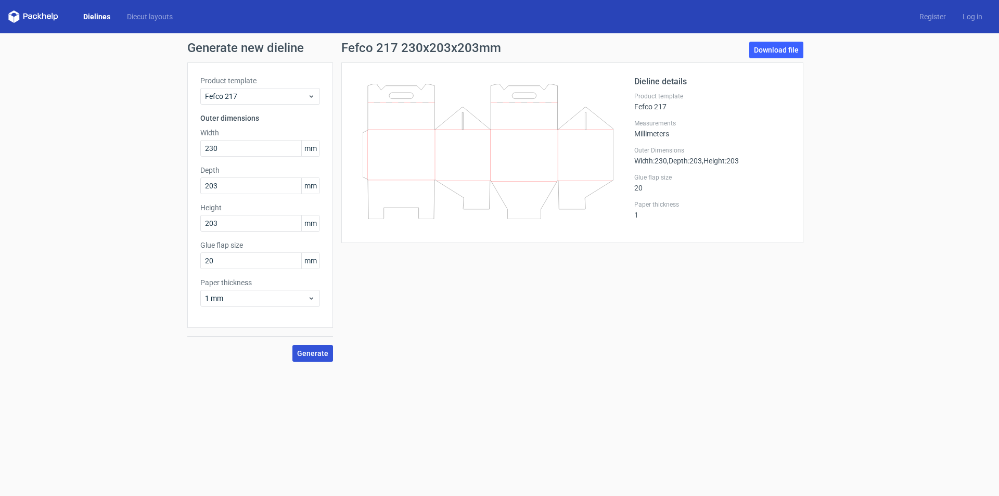
click at [316, 351] on span "Generate" at bounding box center [312, 353] width 31 height 7
click at [784, 49] on link "Download file" at bounding box center [776, 50] width 54 height 17
click at [632, 341] on div "Fefco 217 230x203x203mm Download file Dieline details Product template Fefco 21…" at bounding box center [572, 202] width 478 height 320
click at [161, 15] on link "Diecut layouts" at bounding box center [150, 16] width 62 height 10
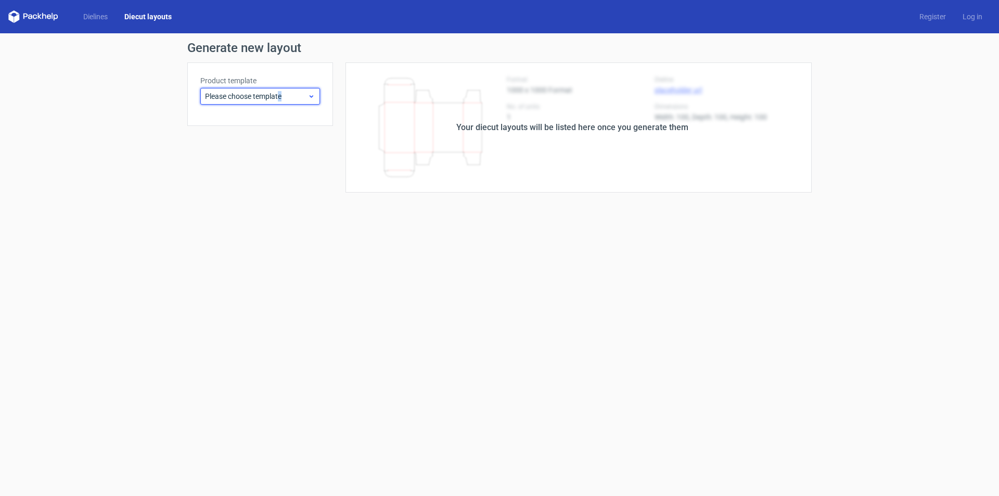
click at [281, 102] on div "Please choose template" at bounding box center [260, 96] width 120 height 17
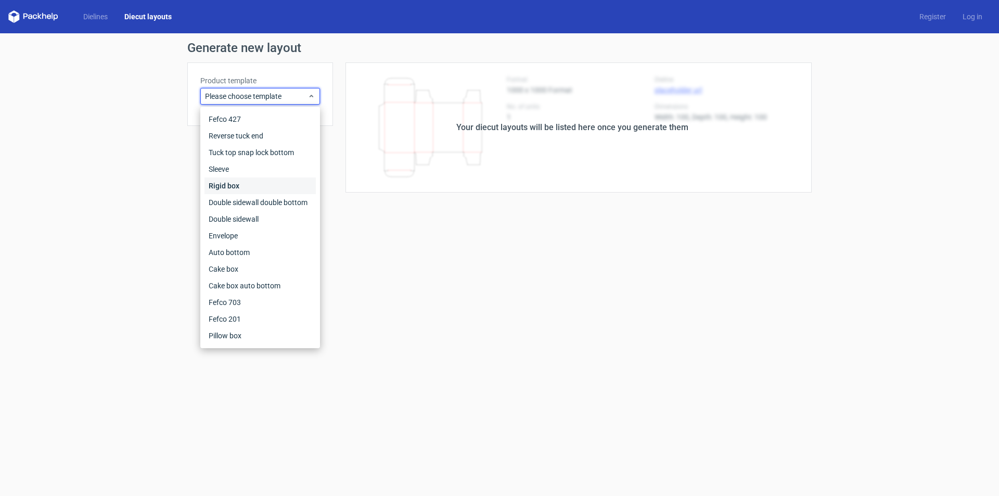
click at [228, 177] on div "Rigid box" at bounding box center [259, 185] width 111 height 17
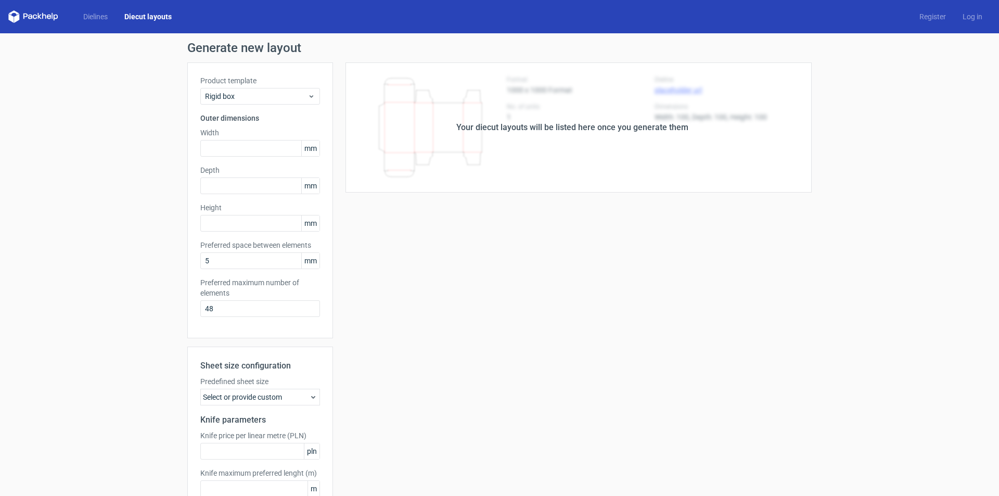
click at [305, 397] on div "Select or provide custom" at bounding box center [260, 397] width 120 height 17
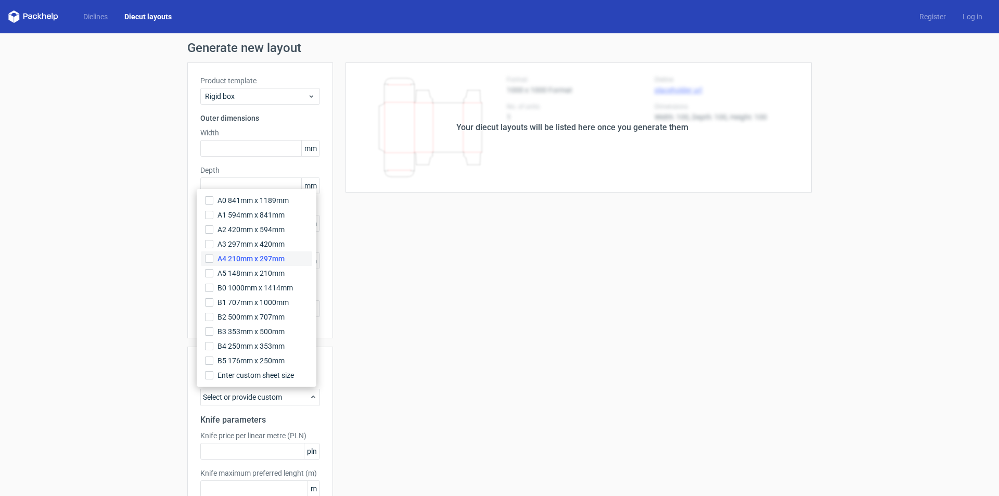
click at [232, 257] on span "A4 210mm x 297mm" at bounding box center [250, 258] width 67 height 10
click at [213, 257] on input "A4 210mm x 297mm" at bounding box center [209, 258] width 8 height 8
click at [365, 423] on div "Your diecut layouts will be listed here once you generate them Height Depth Wid…" at bounding box center [572, 306] width 478 height 489
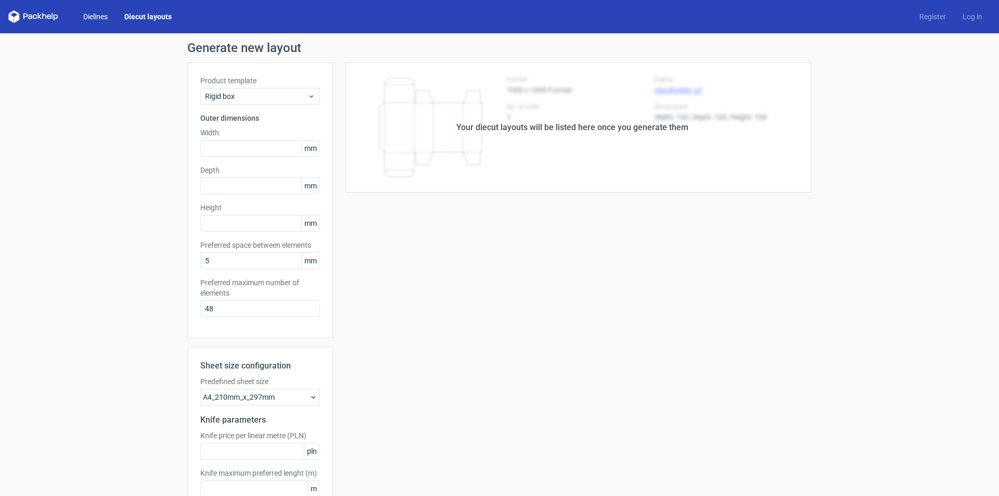
click at [101, 16] on link "Dielines" at bounding box center [95, 16] width 41 height 10
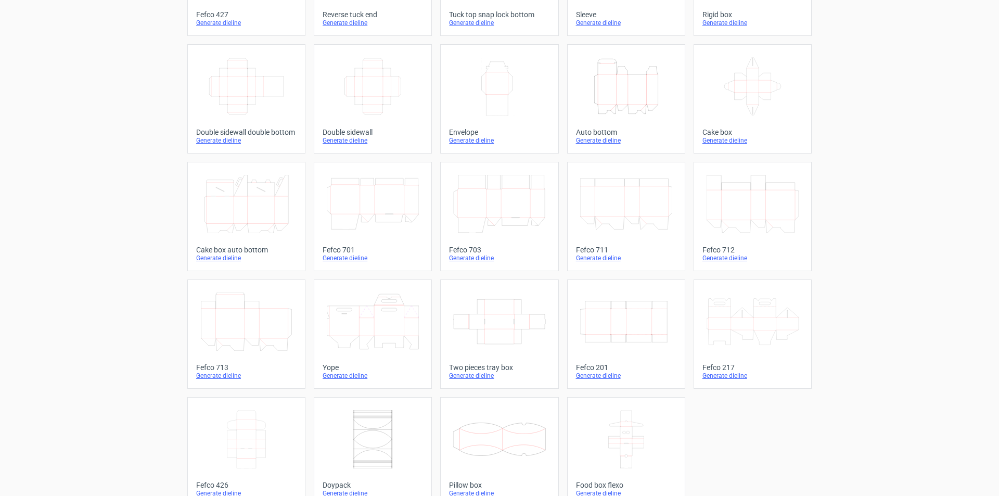
scroll to position [154, 0]
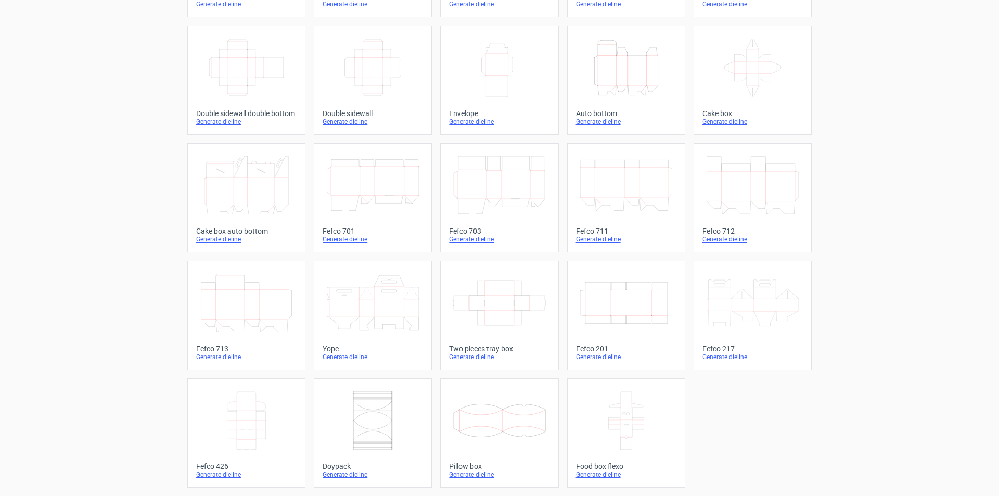
click at [758, 303] on icon at bounding box center [752, 303] width 92 height 58
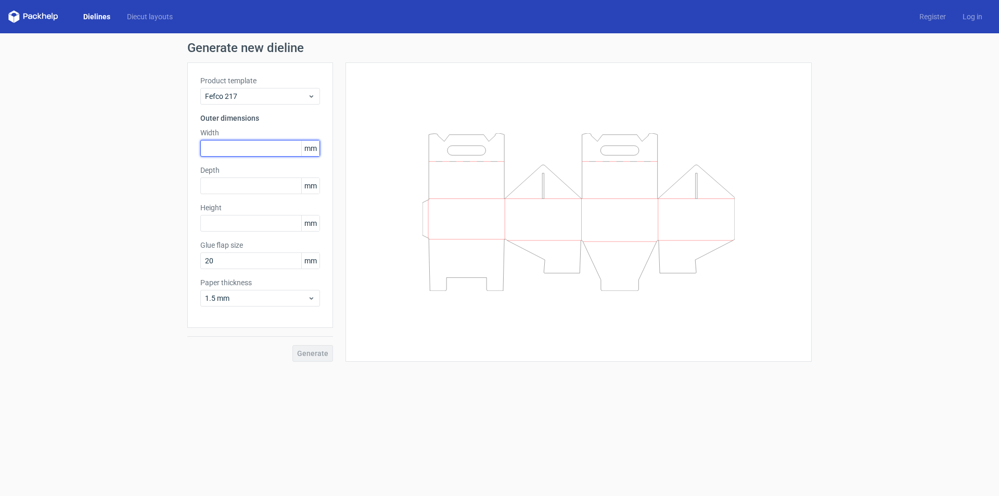
click at [228, 150] on input "text" at bounding box center [260, 148] width 120 height 17
type input "280"
type input "203"
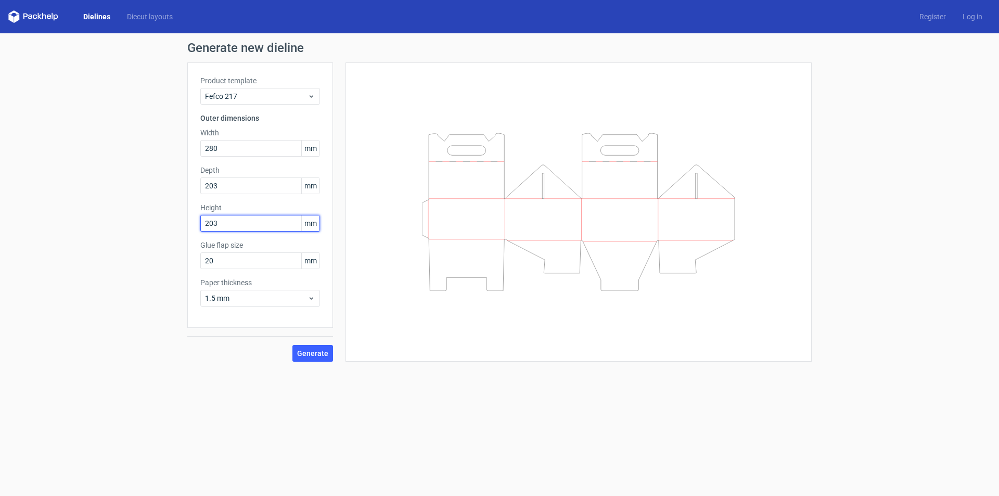
type input "203"
drag, startPoint x: 256, startPoint y: 288, endPoint x: 296, endPoint y: 307, distance: 43.7
click at [257, 289] on div "Paper thickness 1.5 mm" at bounding box center [260, 291] width 120 height 29
click at [287, 302] on span "1.5 mm" at bounding box center [256, 298] width 102 height 10
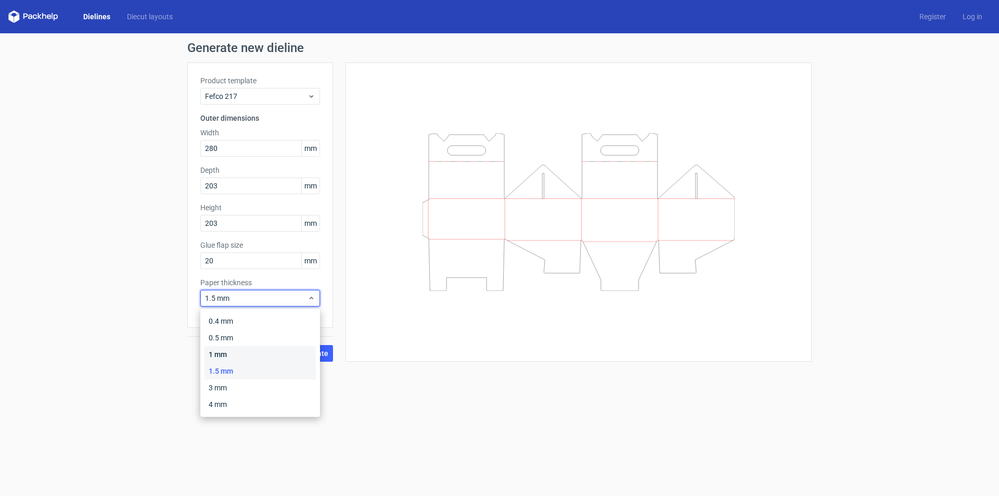
click at [221, 354] on div "1 mm" at bounding box center [259, 354] width 111 height 17
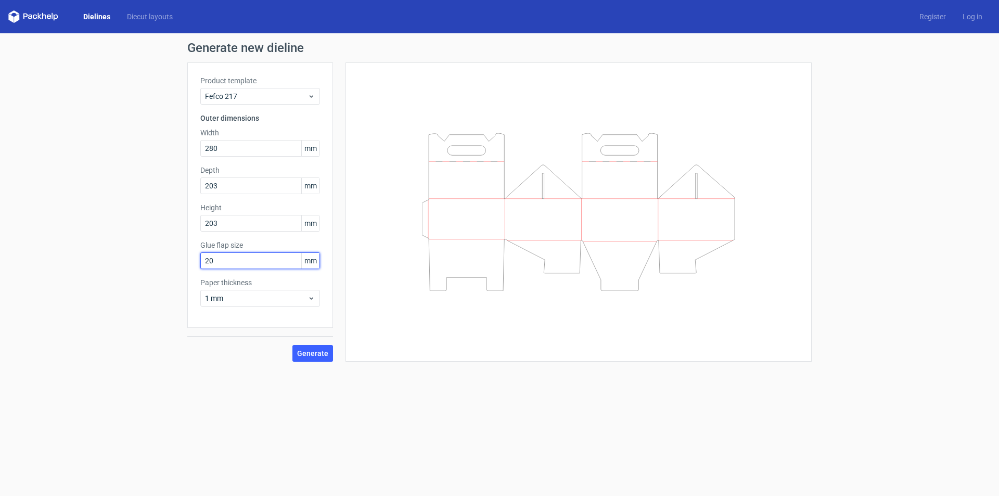
drag, startPoint x: 232, startPoint y: 264, endPoint x: 19, endPoint y: 267, distance: 213.8
click at [42, 271] on div "Generate new dieline Product template Fefco 217 Outer dimensions Width 280 mm D…" at bounding box center [499, 201] width 999 height 337
click at [241, 229] on input "203" at bounding box center [260, 223] width 120 height 17
click at [230, 267] on input "15" at bounding box center [260, 260] width 120 height 17
drag, startPoint x: 217, startPoint y: 267, endPoint x: 11, endPoint y: 279, distance: 206.3
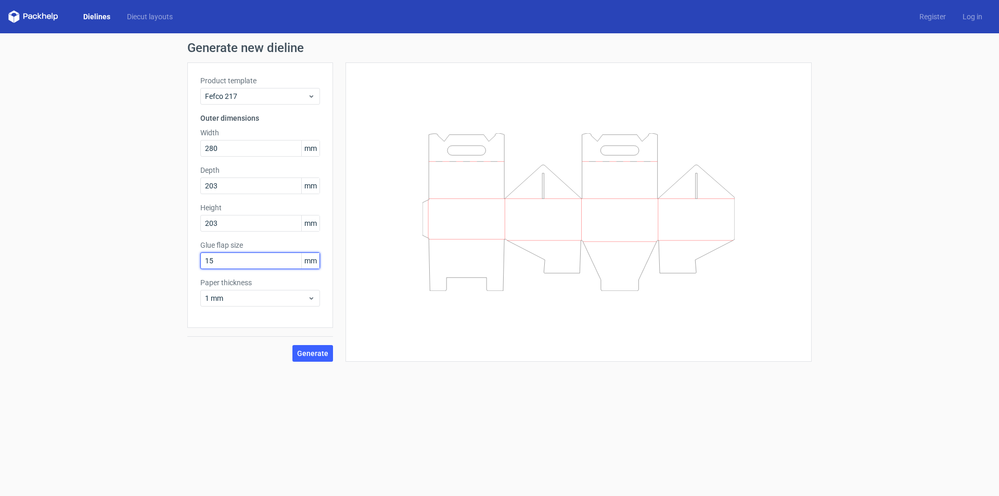
click at [0, 279] on div "Generate new dieline Product template Fefco 217 Outer dimensions Width 280 mm D…" at bounding box center [499, 201] width 999 height 337
type input "20"
drag, startPoint x: 311, startPoint y: 347, endPoint x: 341, endPoint y: 354, distance: 30.9
click at [311, 347] on button "Generate" at bounding box center [312, 353] width 41 height 17
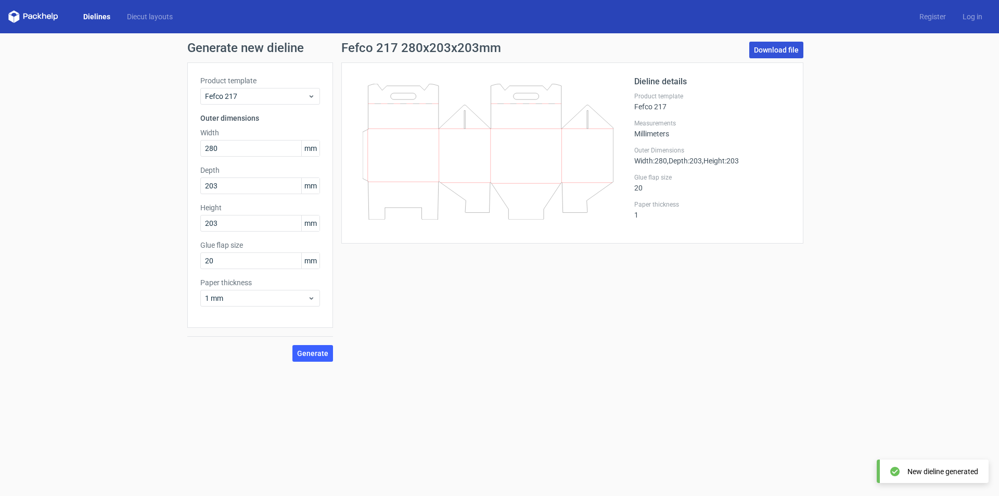
click at [769, 48] on link "Download file" at bounding box center [776, 50] width 54 height 17
click at [468, 335] on div "Fefco 217 280x203x203mm Download file Dieline details Product template Fefco 21…" at bounding box center [572, 202] width 478 height 320
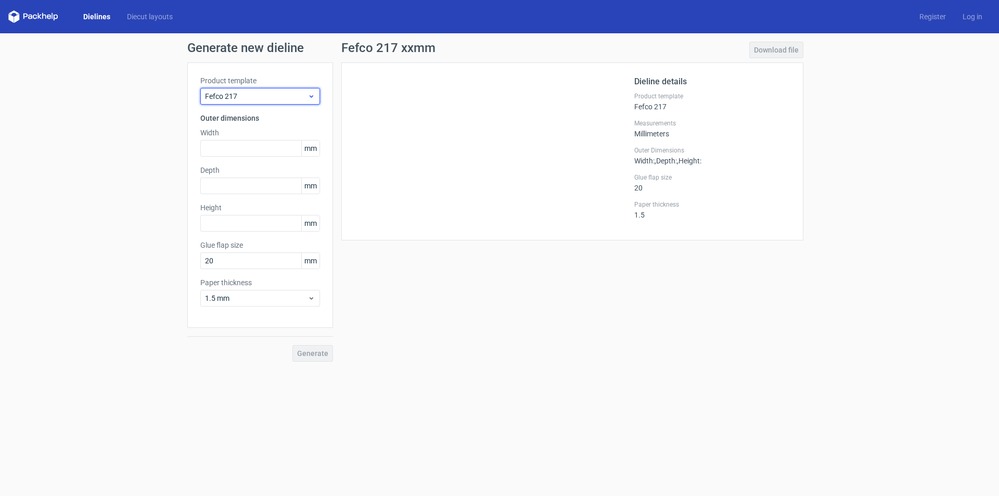
click at [301, 95] on span "Fefco 217" at bounding box center [256, 96] width 102 height 10
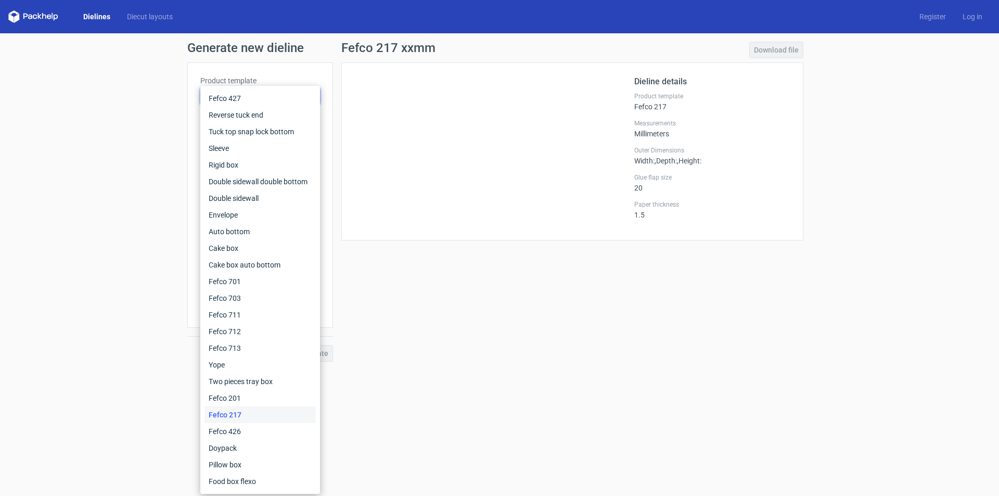
click at [134, 121] on div "Generate new dieline Product template Fefco 217 Outer dimensions Width mm Depth…" at bounding box center [499, 201] width 999 height 337
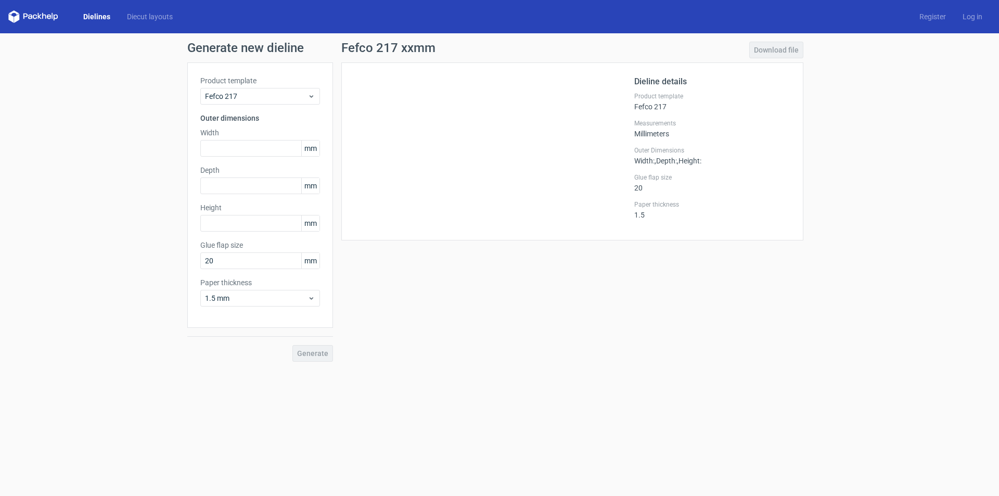
click at [164, 143] on div "Generate new dieline Product template Fefco 217 Outer dimensions Width mm Depth…" at bounding box center [499, 201] width 999 height 337
click at [108, 15] on link "Dielines" at bounding box center [97, 16] width 44 height 10
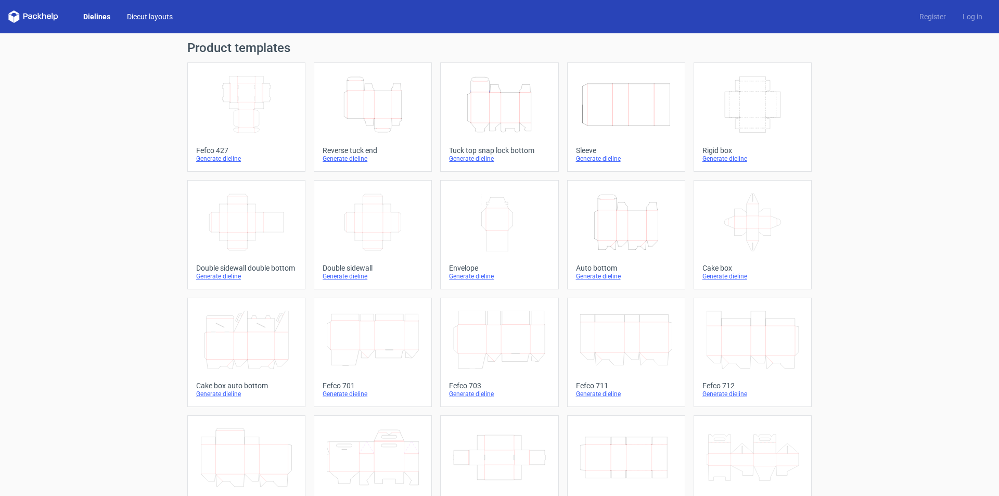
click at [139, 18] on link "Diecut layouts" at bounding box center [150, 16] width 62 height 10
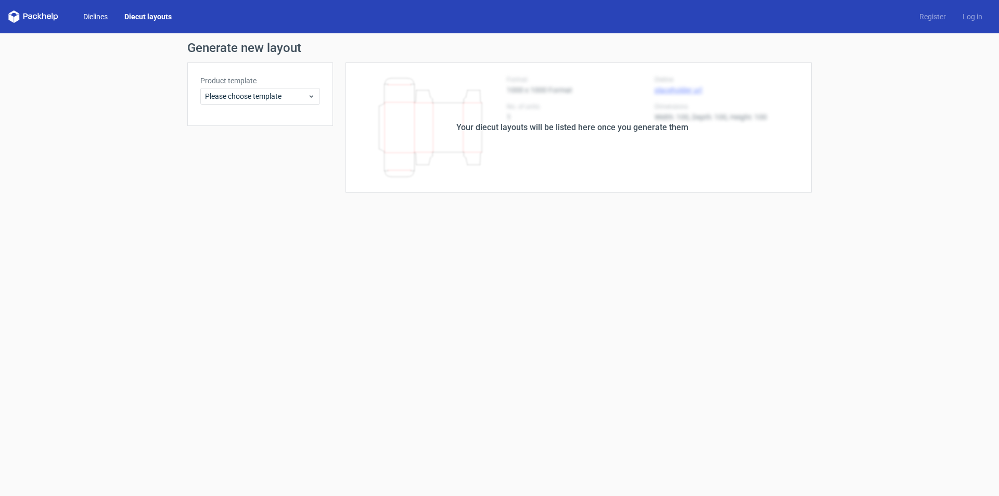
click at [95, 16] on link "Dielines" at bounding box center [95, 16] width 41 height 10
